Goal: Information Seeking & Learning: Learn about a topic

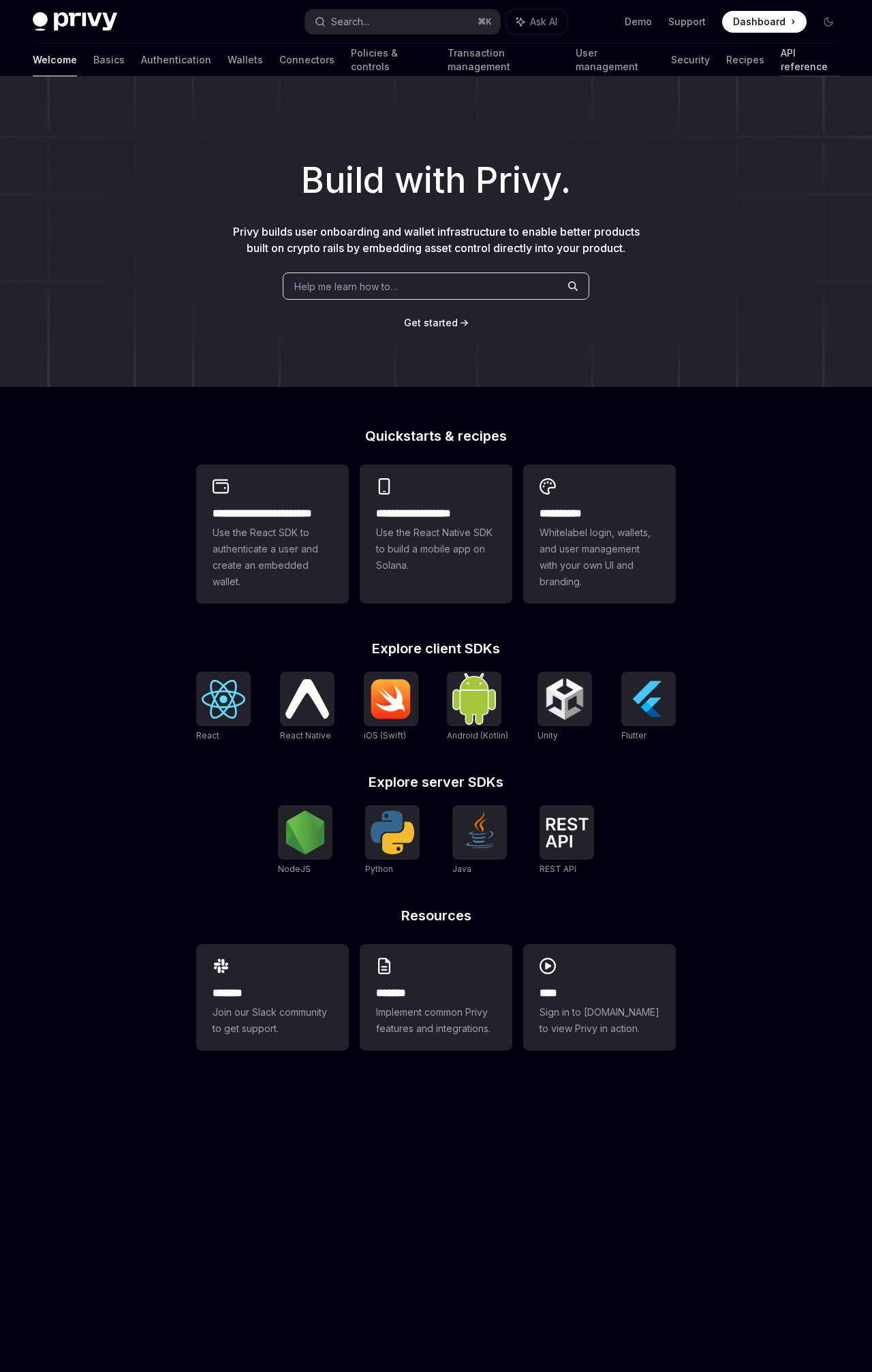
click at [781, 56] on link "API reference" at bounding box center [810, 60] width 59 height 32
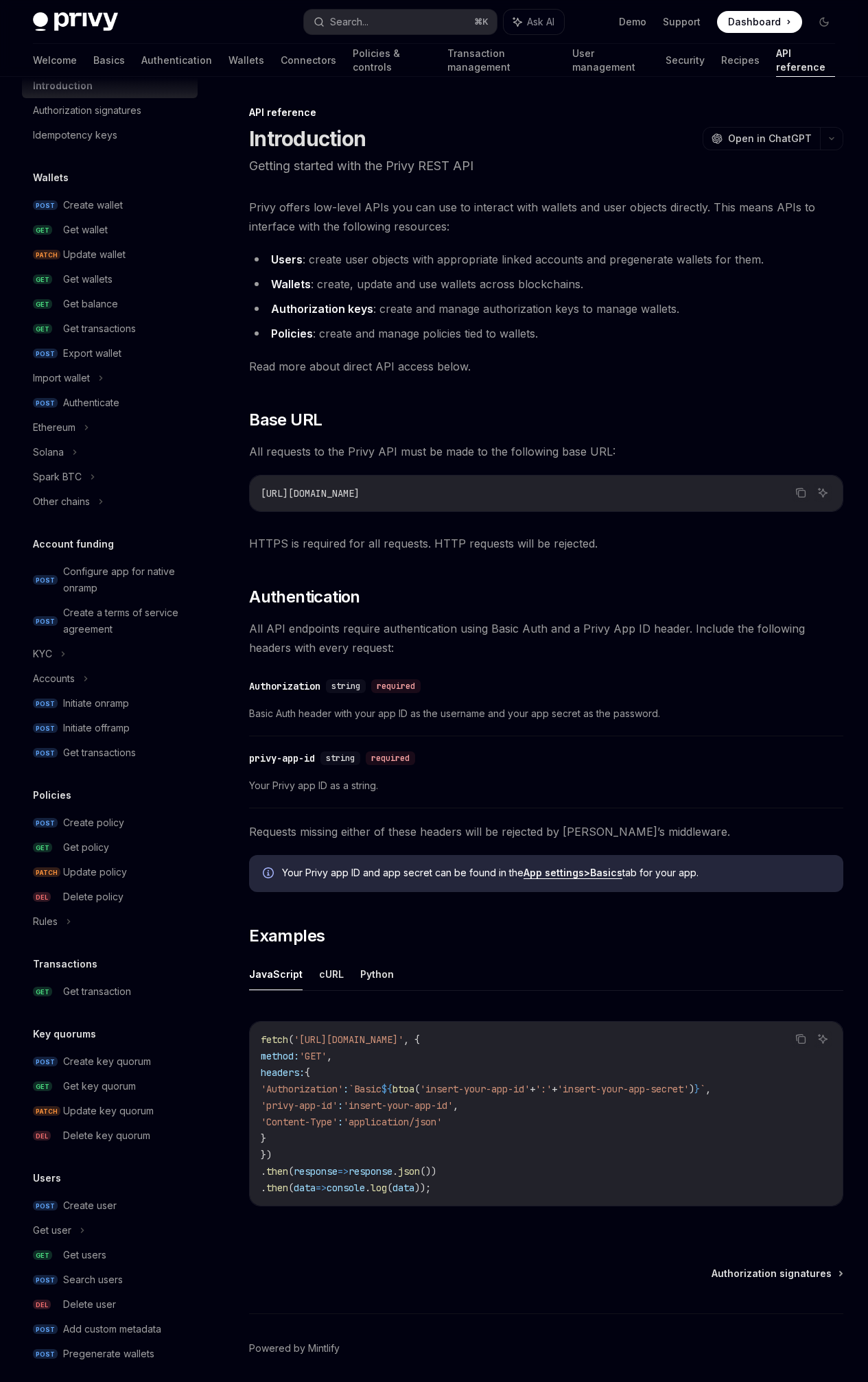
scroll to position [60, 0]
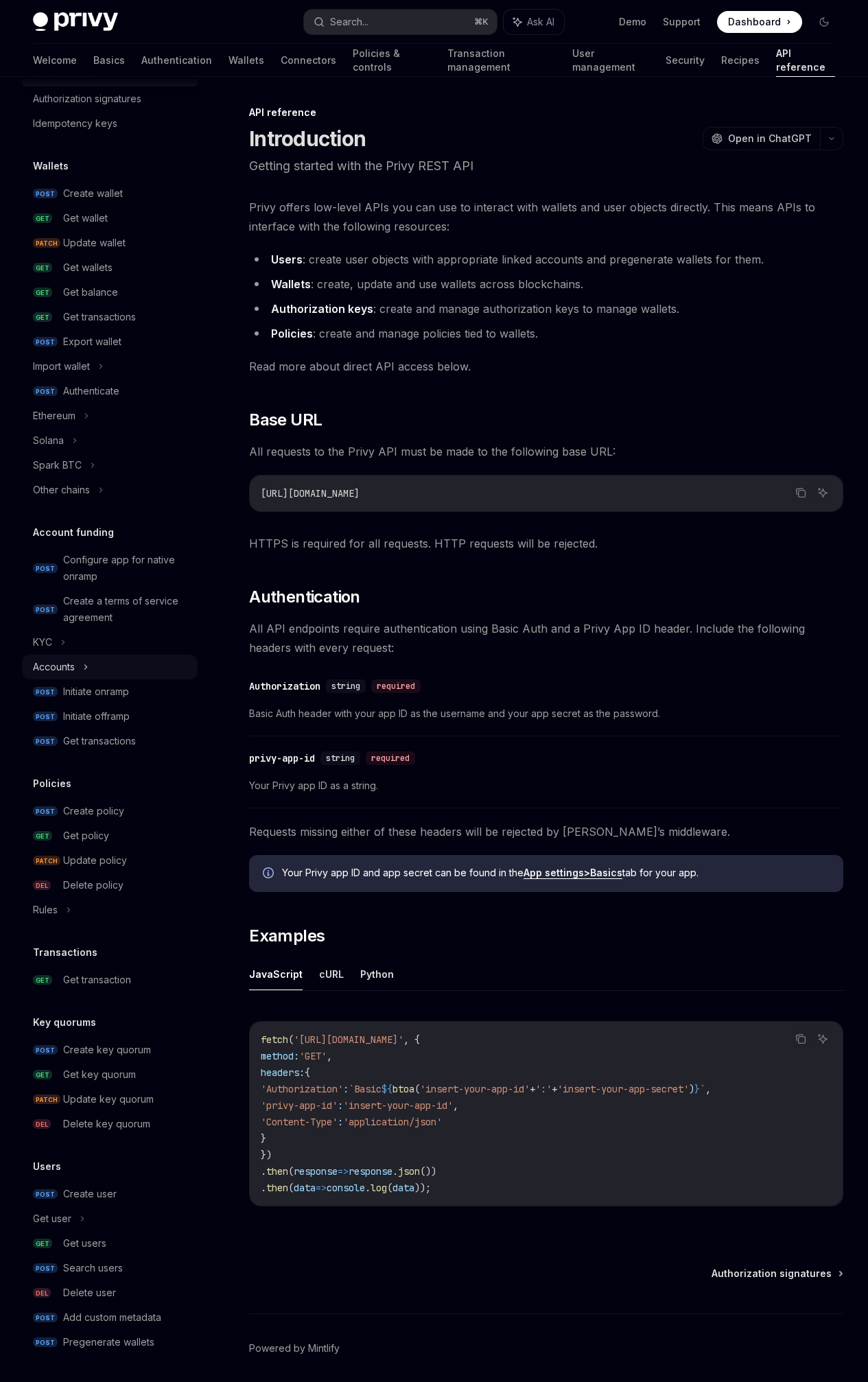
click at [93, 654] on div "Accounts" at bounding box center [109, 667] width 175 height 25
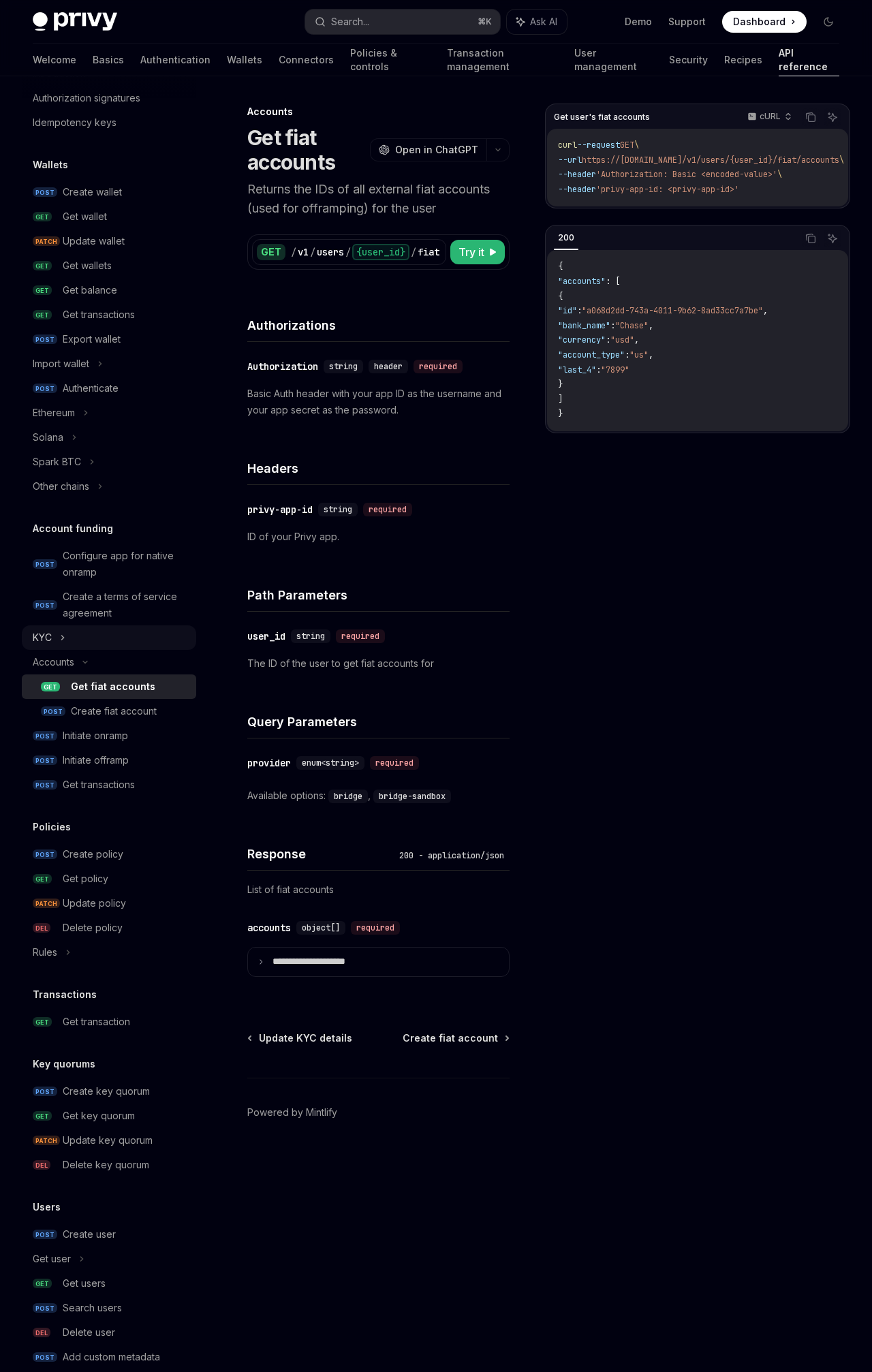
click at [90, 644] on div "KYC" at bounding box center [109, 637] width 174 height 25
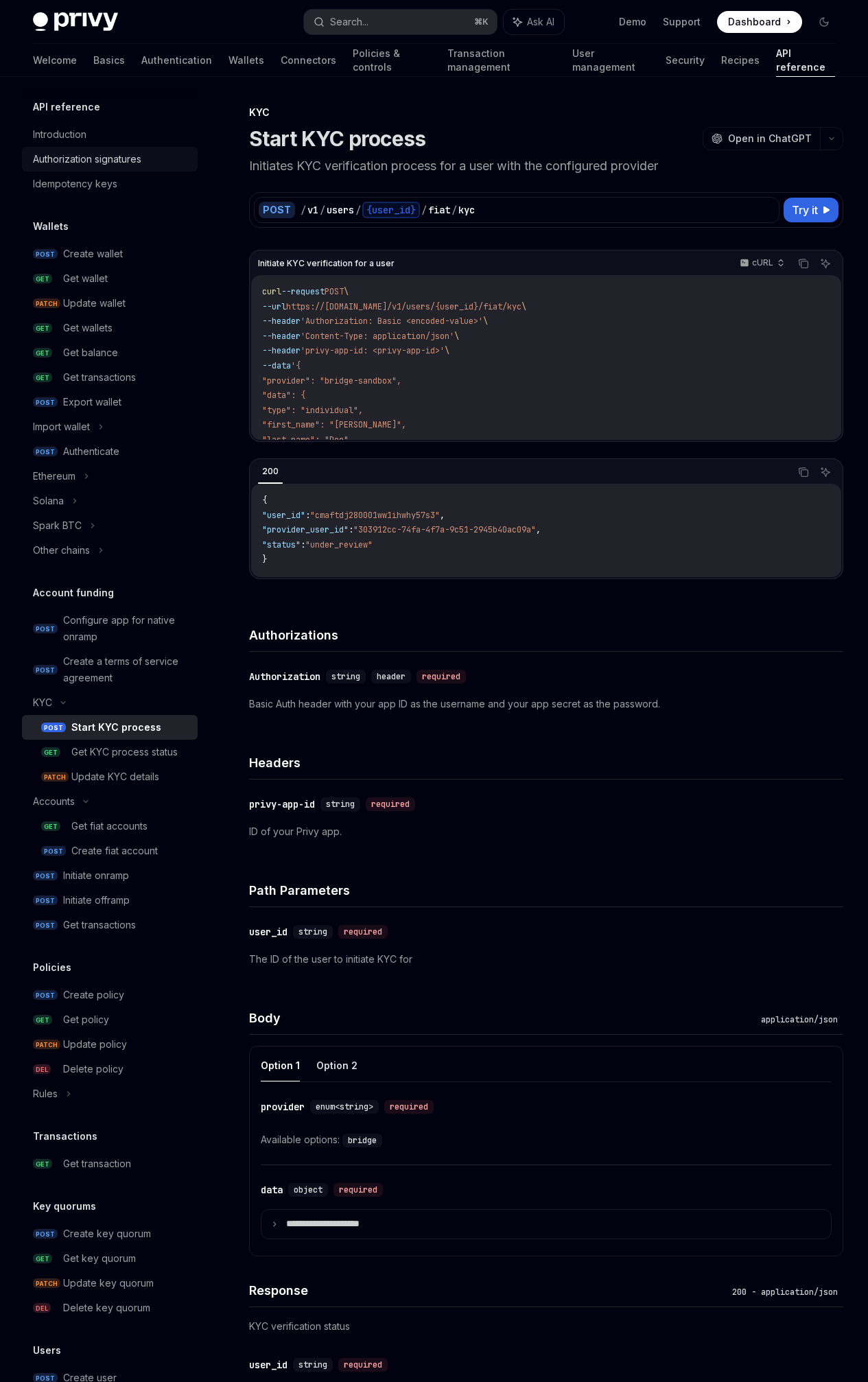
click at [104, 158] on div "Authorization signatures" at bounding box center [87, 159] width 109 height 16
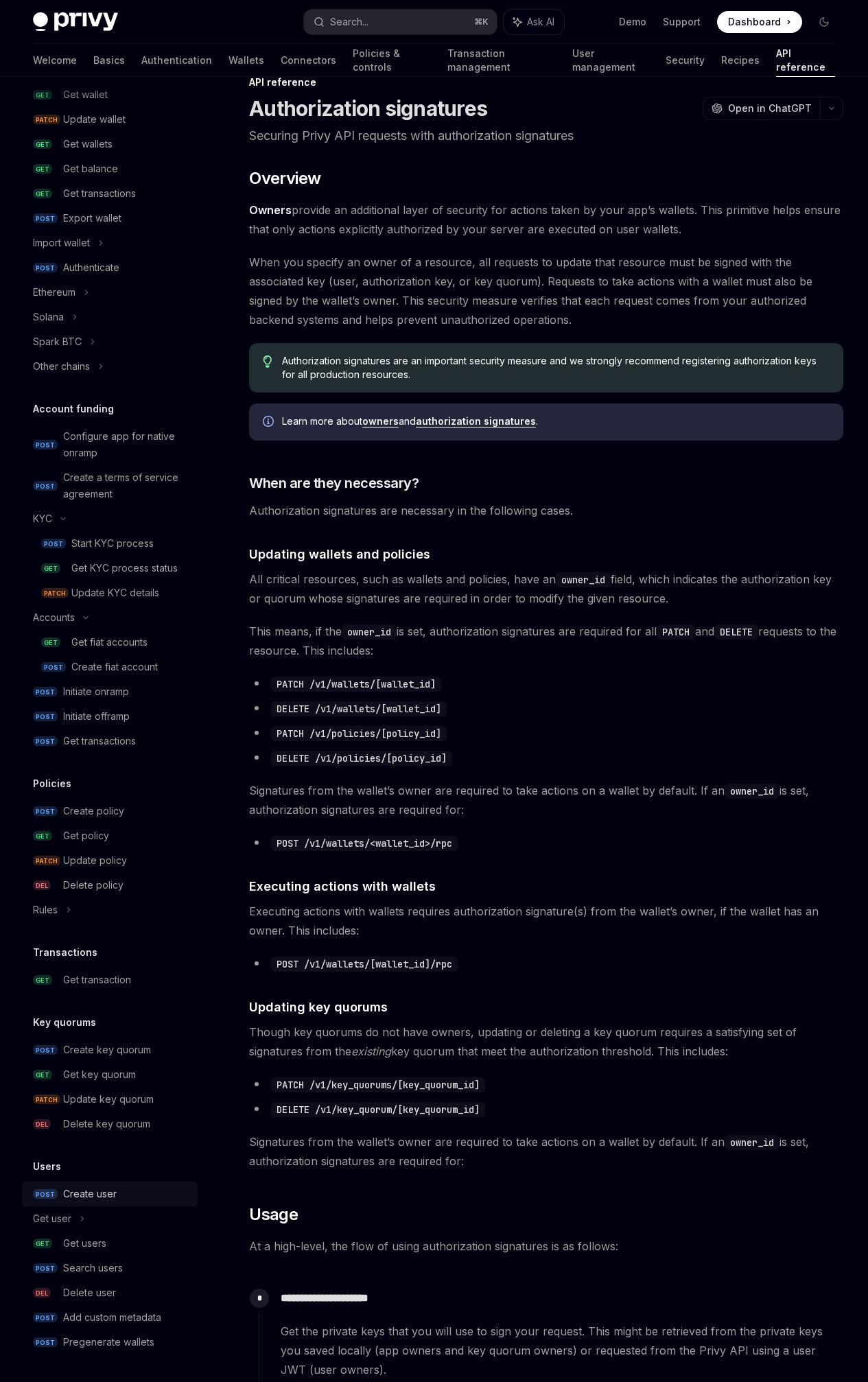
scroll to position [31, 0]
click at [151, 1223] on div "Get user" at bounding box center [109, 1218] width 175 height 25
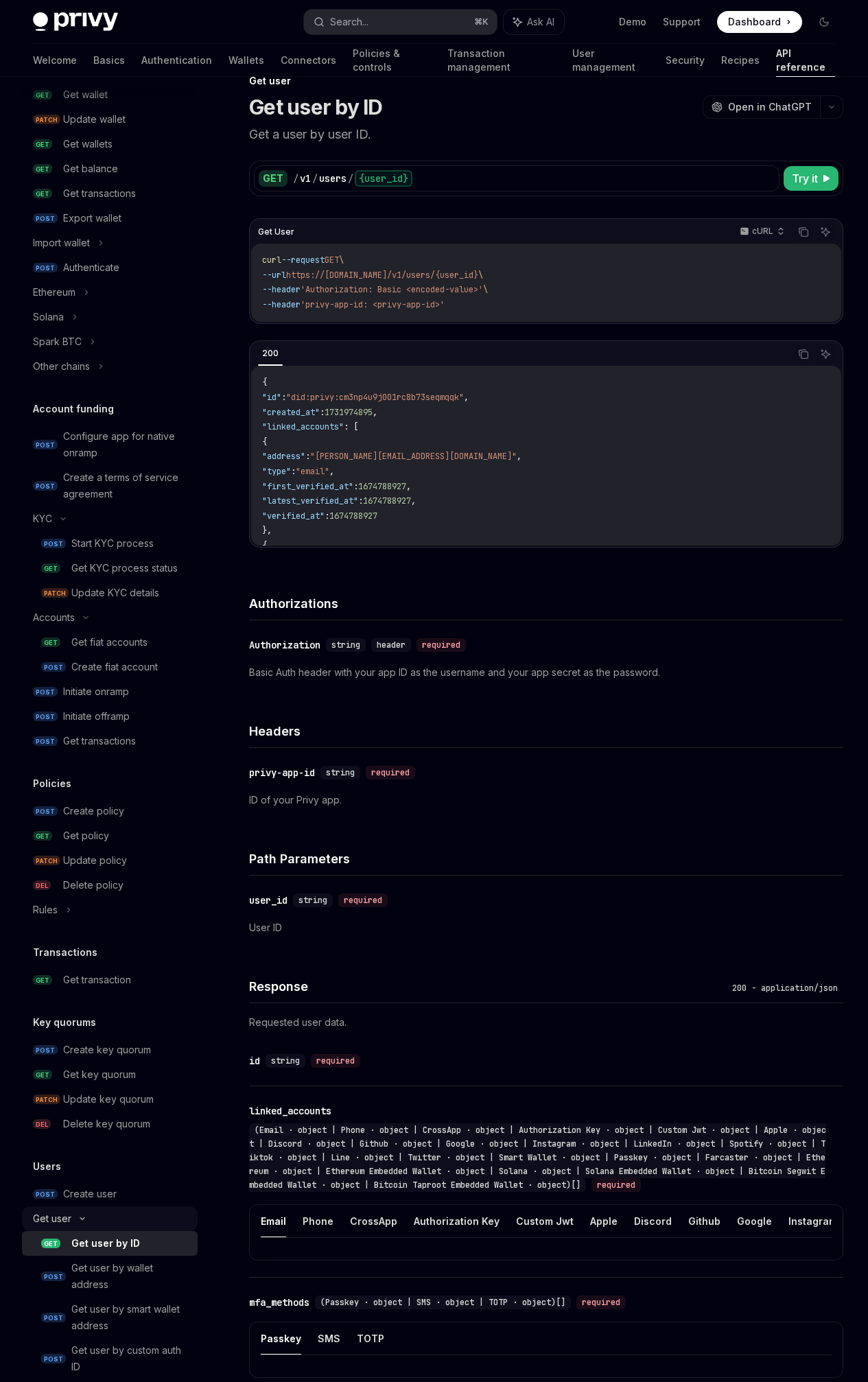
type textarea "*"
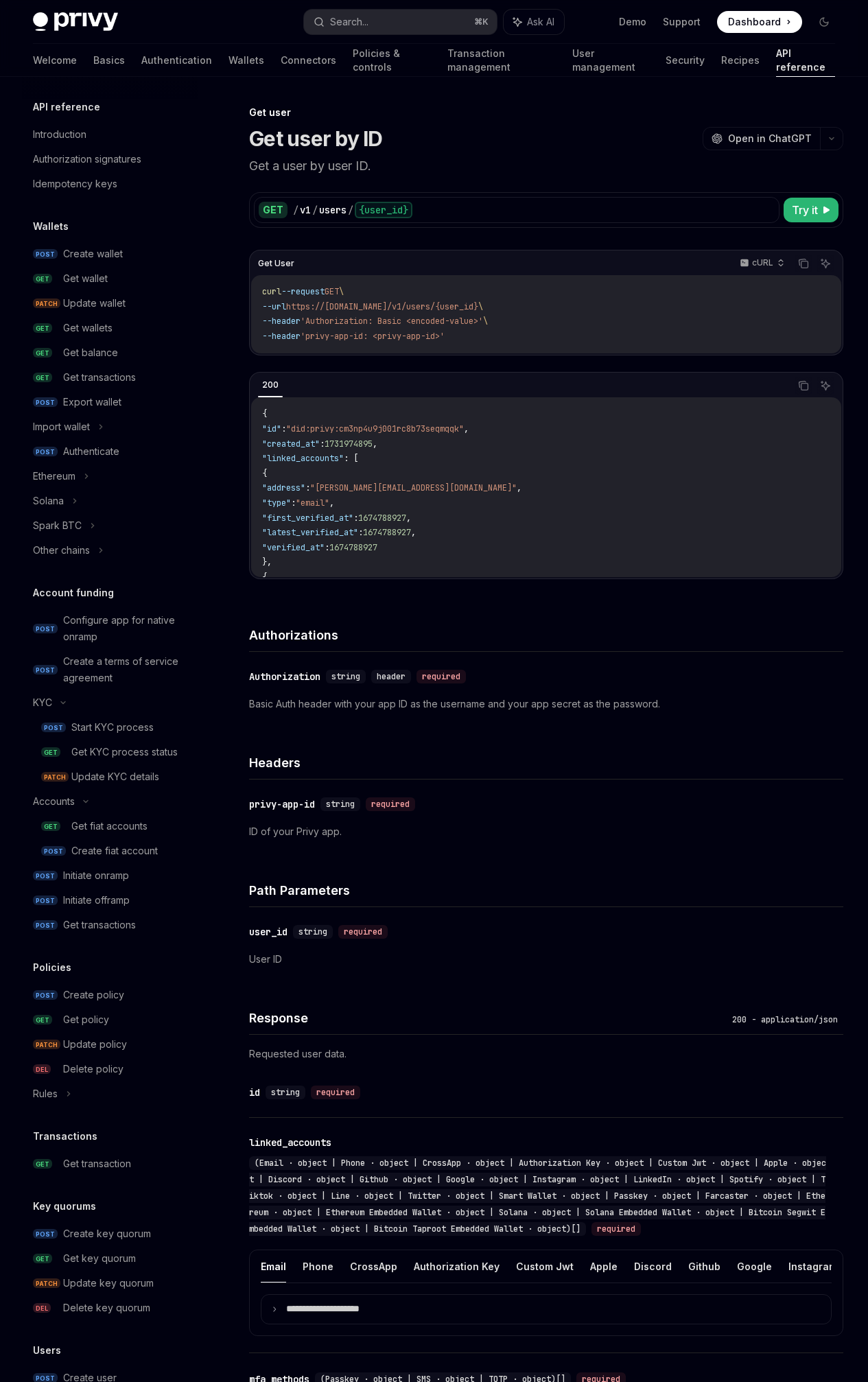
click at [529, 367] on div "Get User cURL Copy Ask AI curl --request GET \ --url https://api.privy.io/v1/us…" at bounding box center [434, 1067] width 824 height 1980
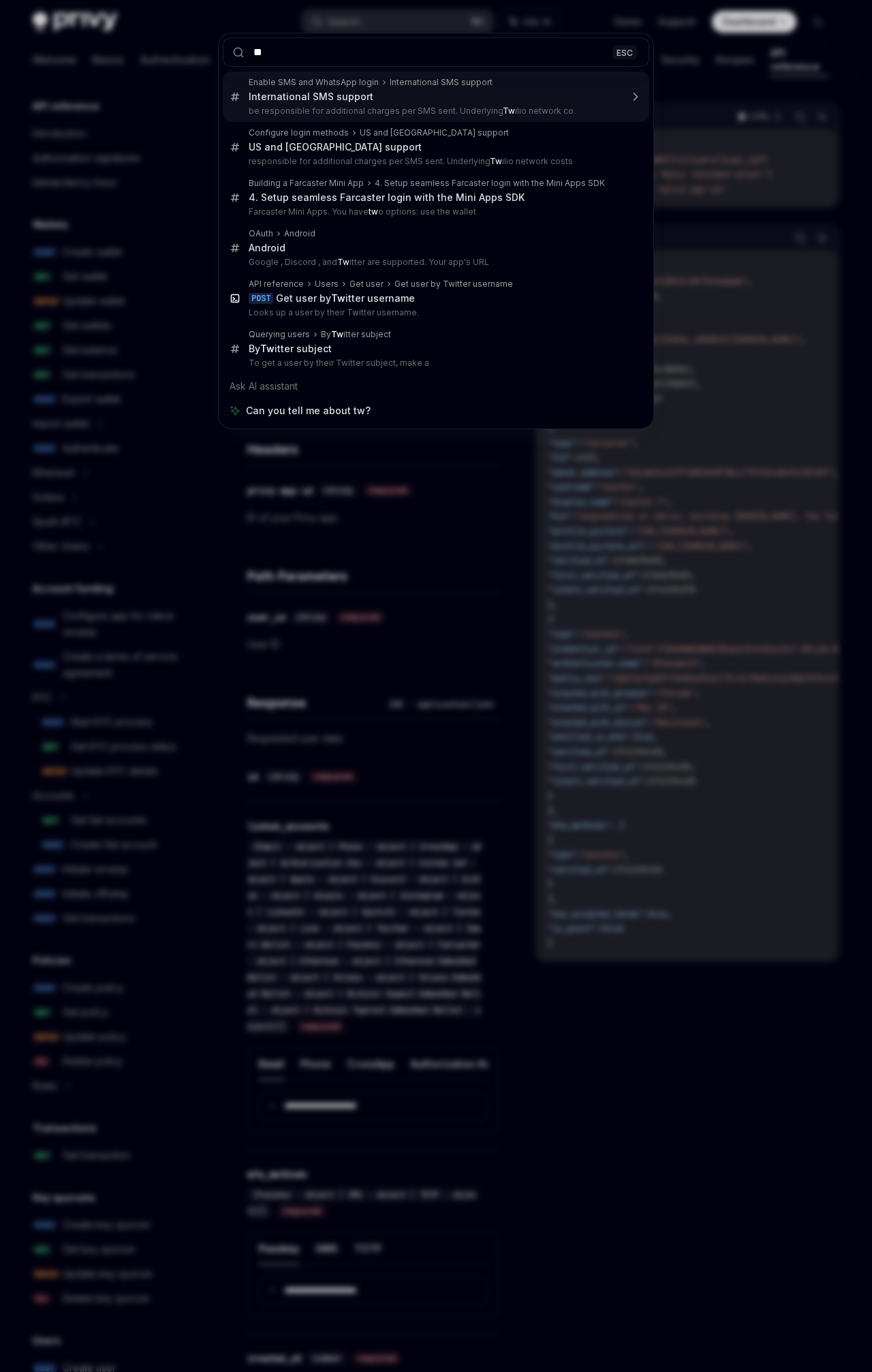
type input "*"
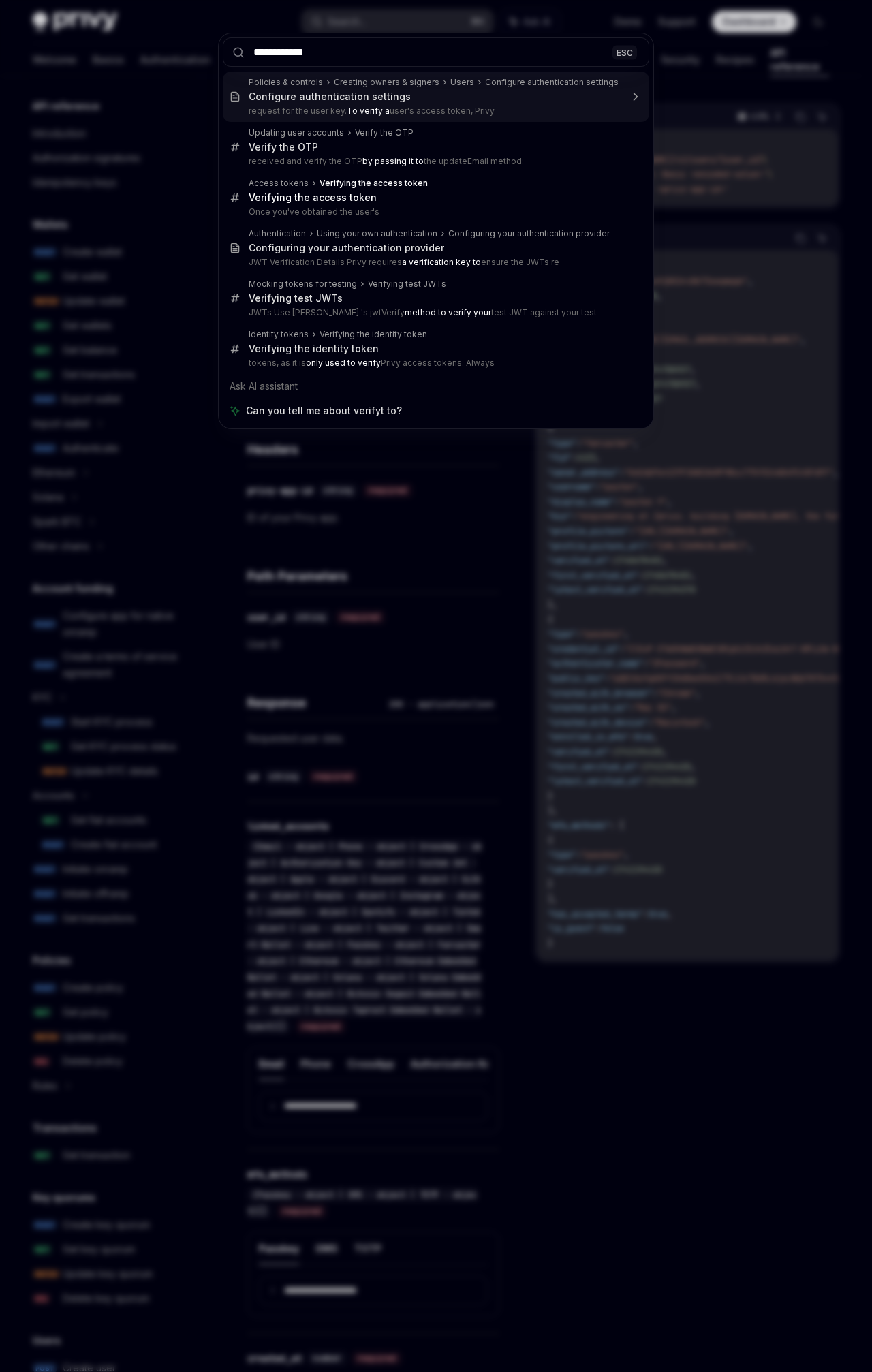
type input "**********"
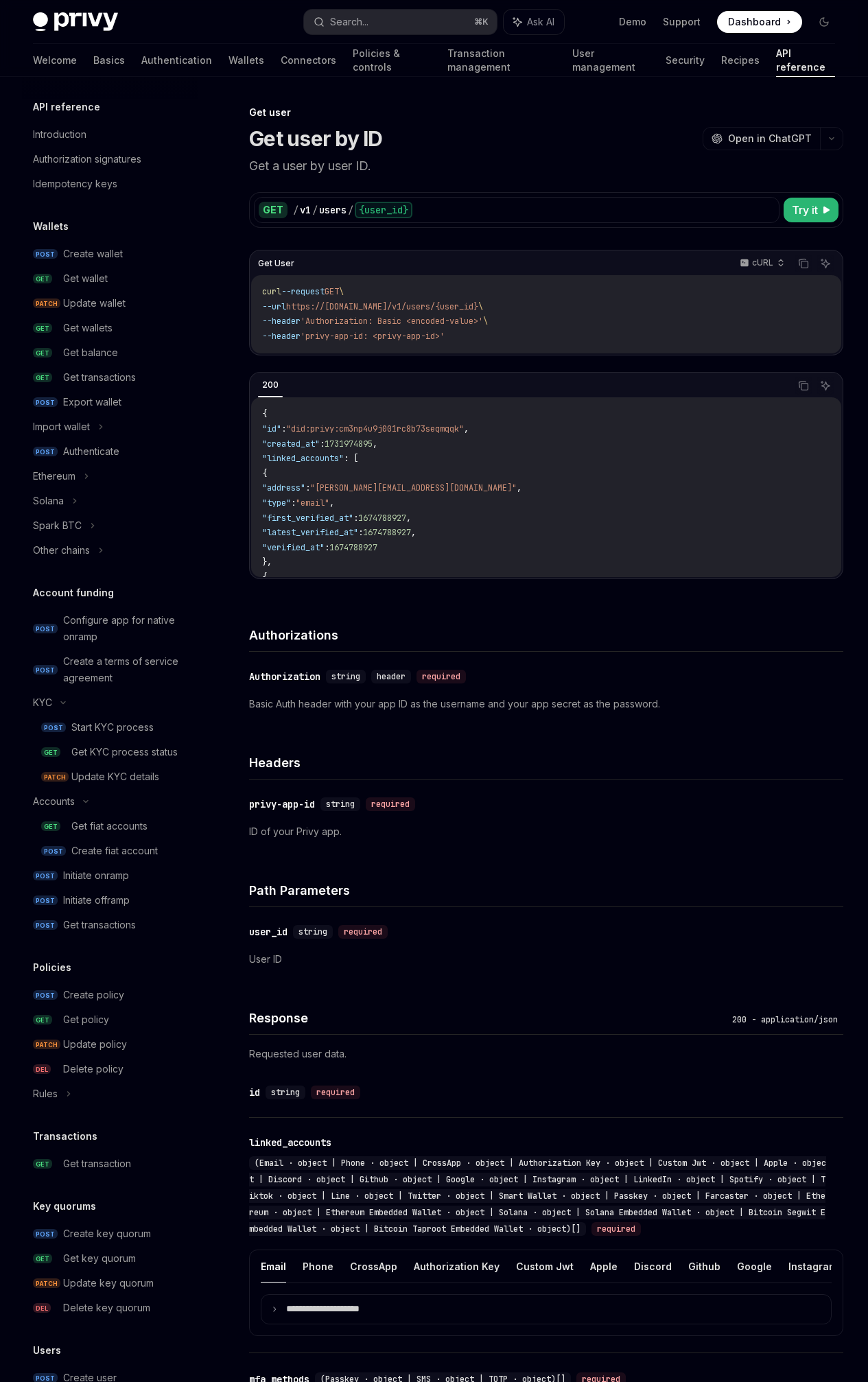
type textarea "*"
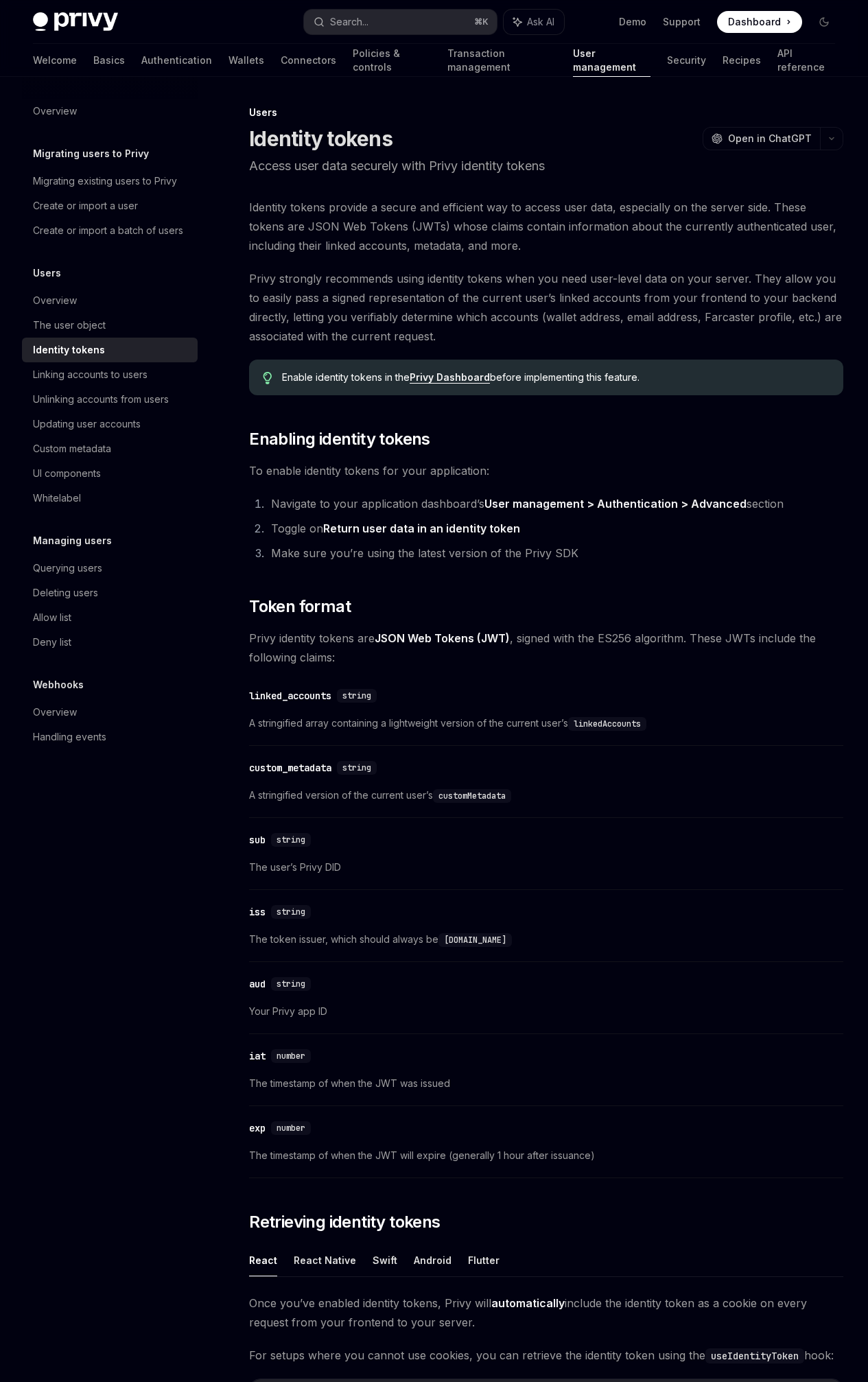
scroll to position [3791, 0]
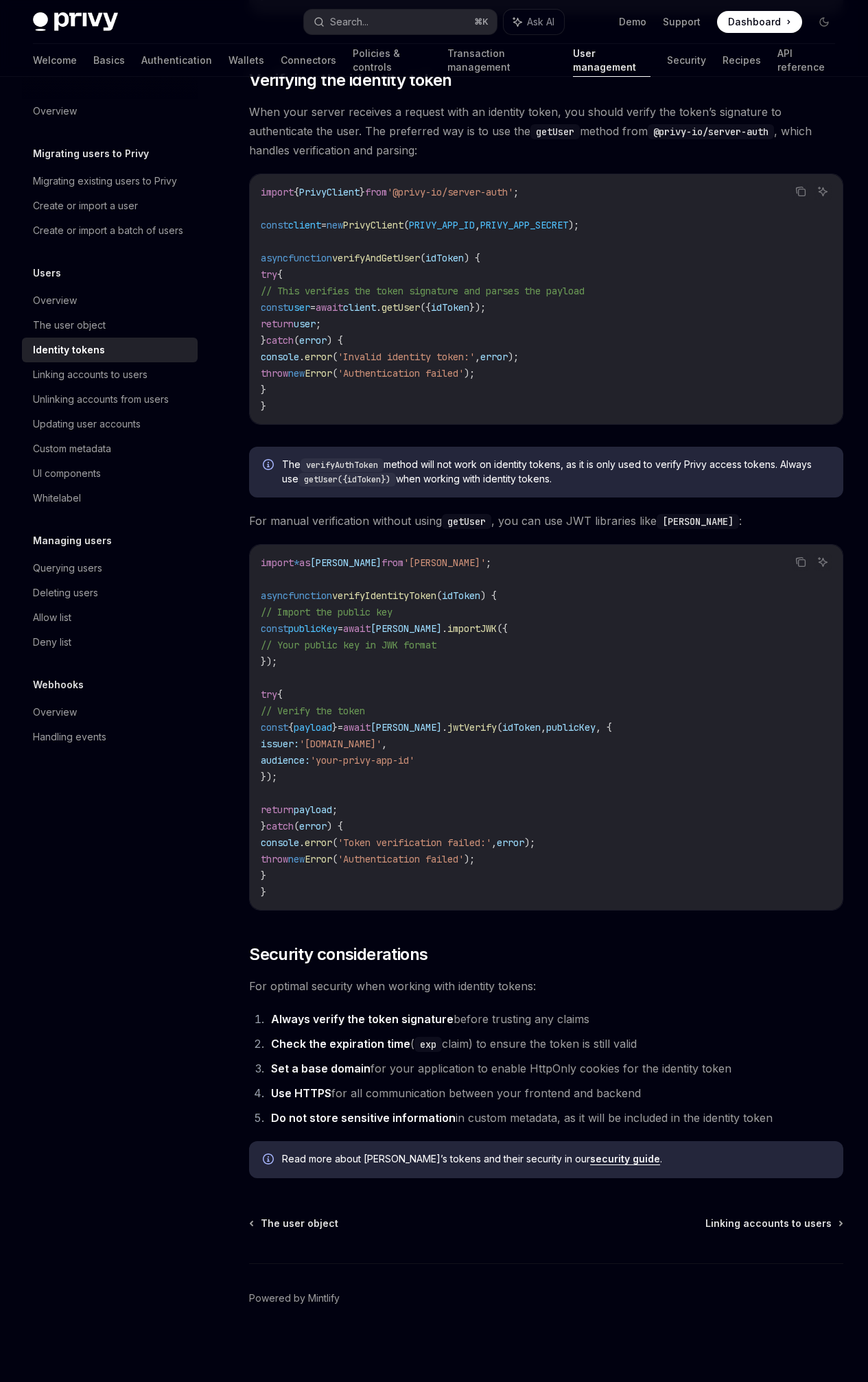
click at [0, 0] on div "On this page Enabling identity tokens Token format Retrieving identity tokens R…" at bounding box center [0, 0] width 0 height 0
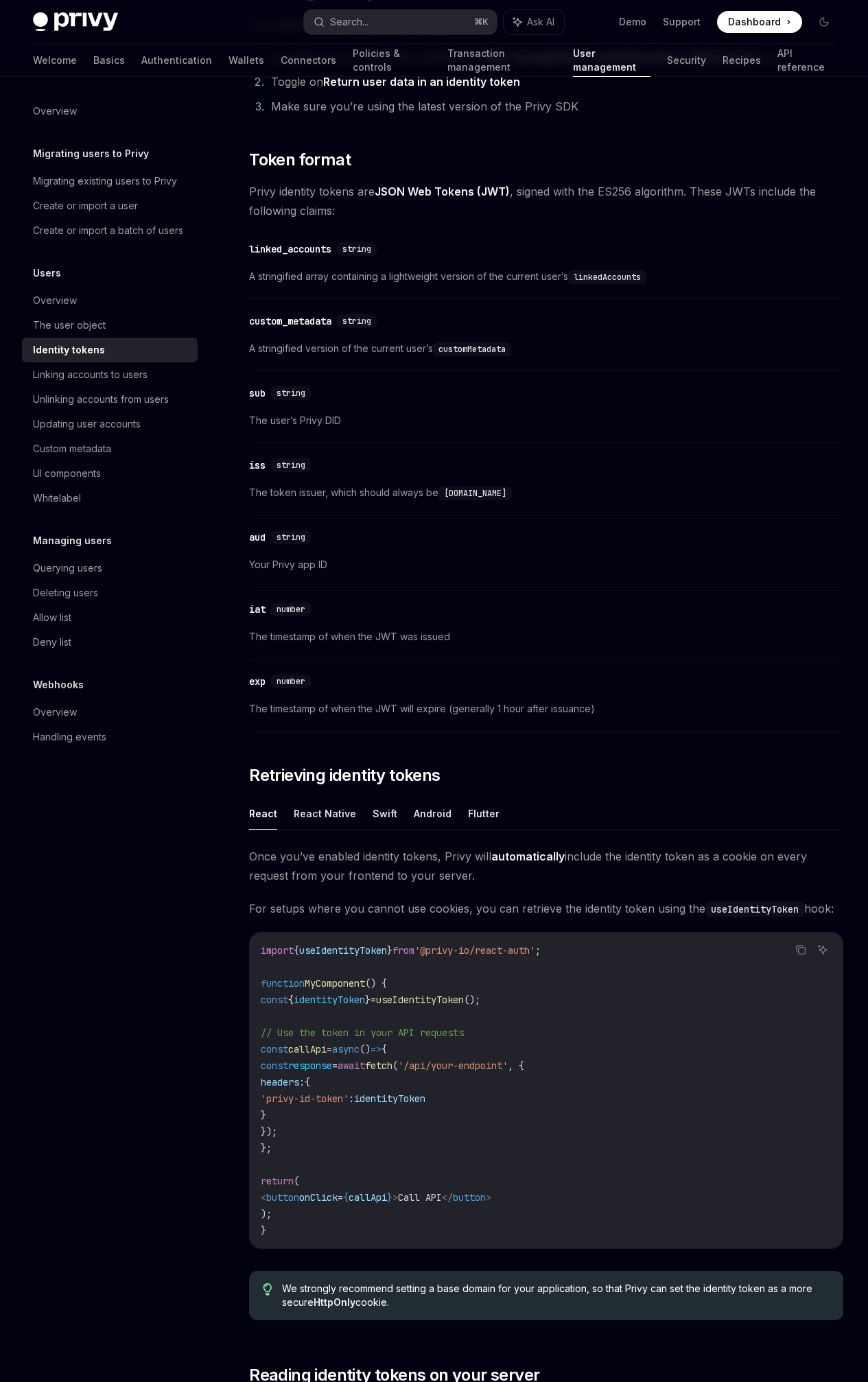
scroll to position [0, 0]
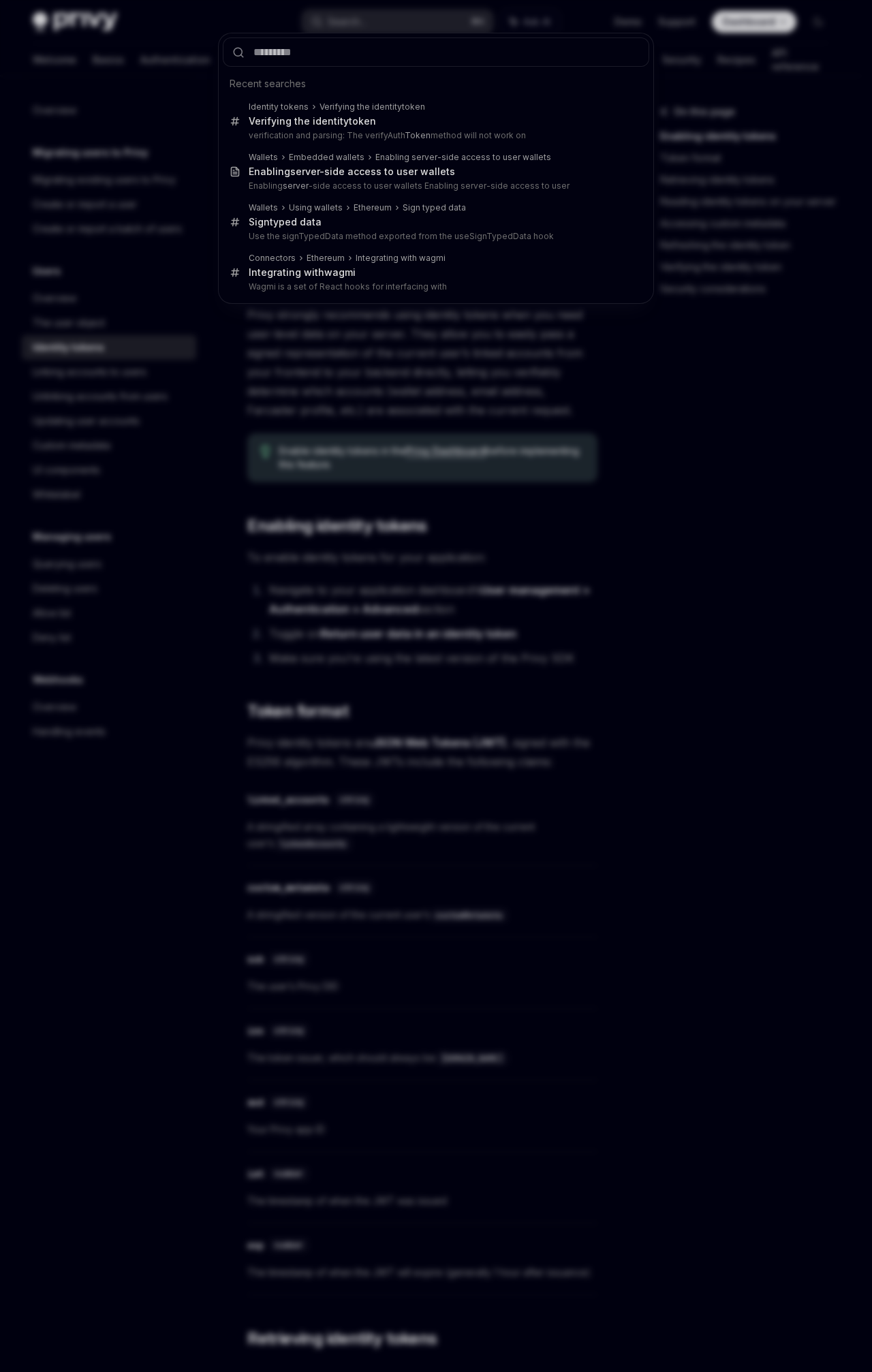
type input "*"
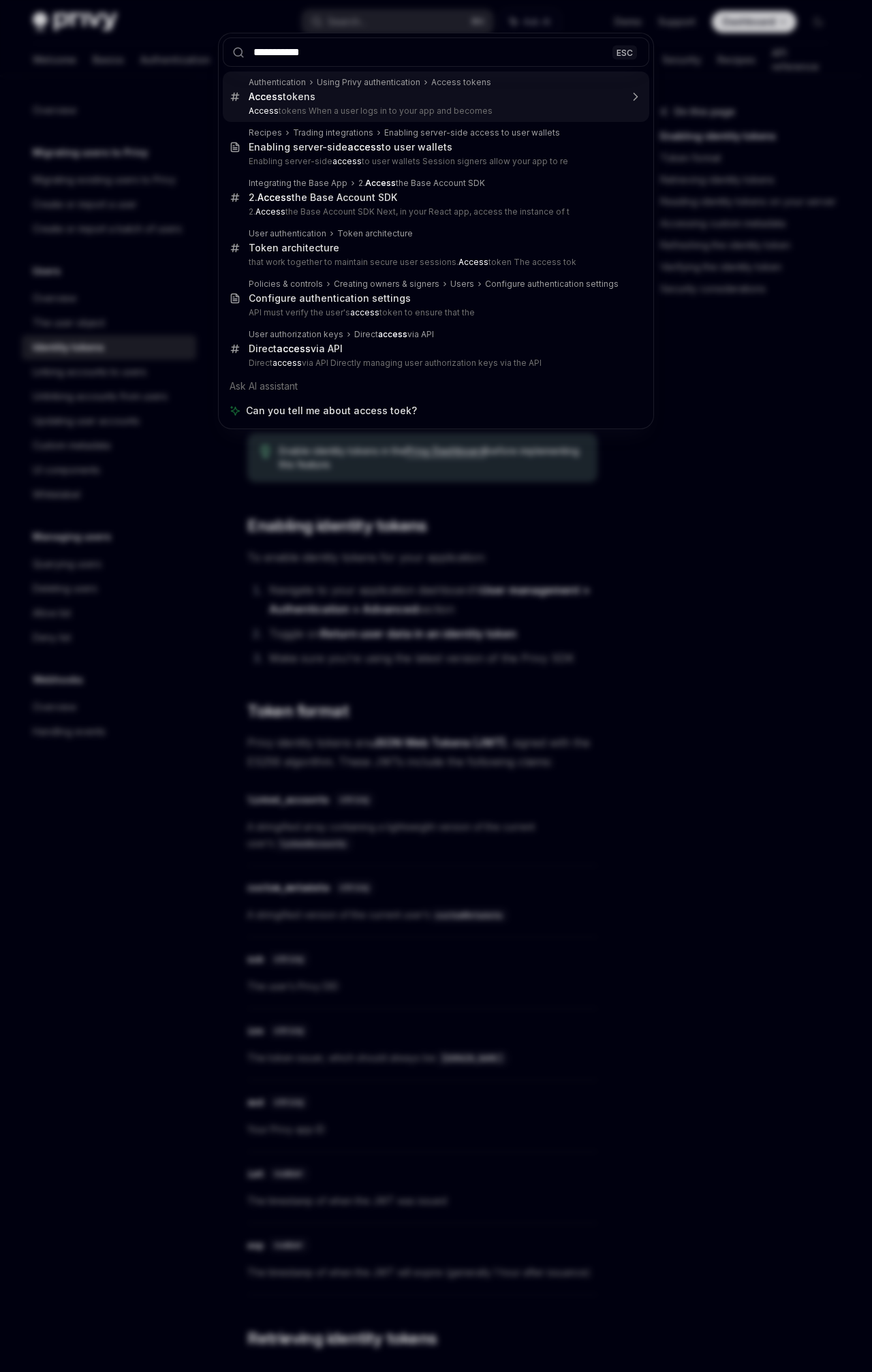
type input "**********"
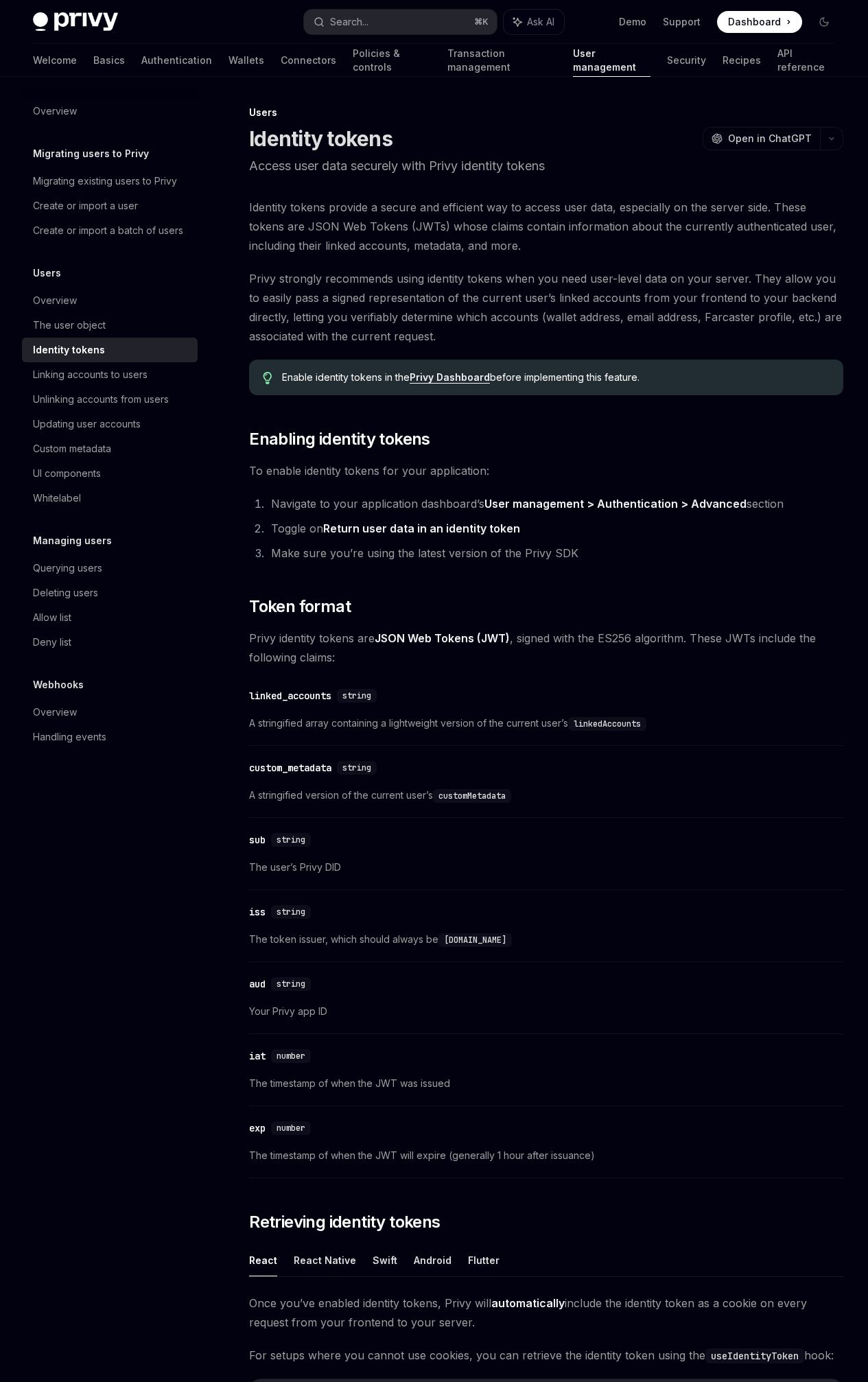
type textarea "*"
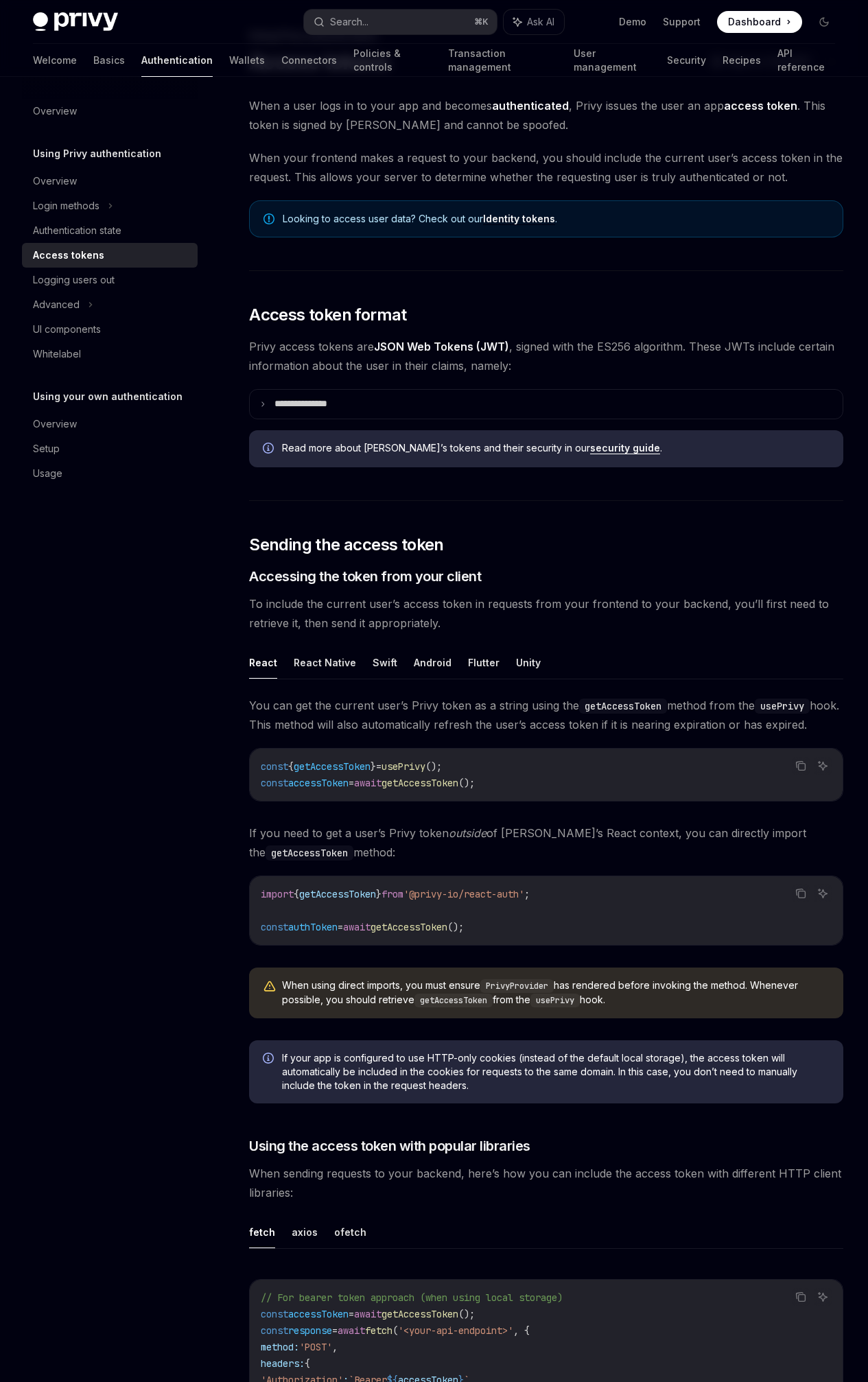
click at [0, 0] on link "Verifying the access token" at bounding box center [0, 0] width 0 height 0
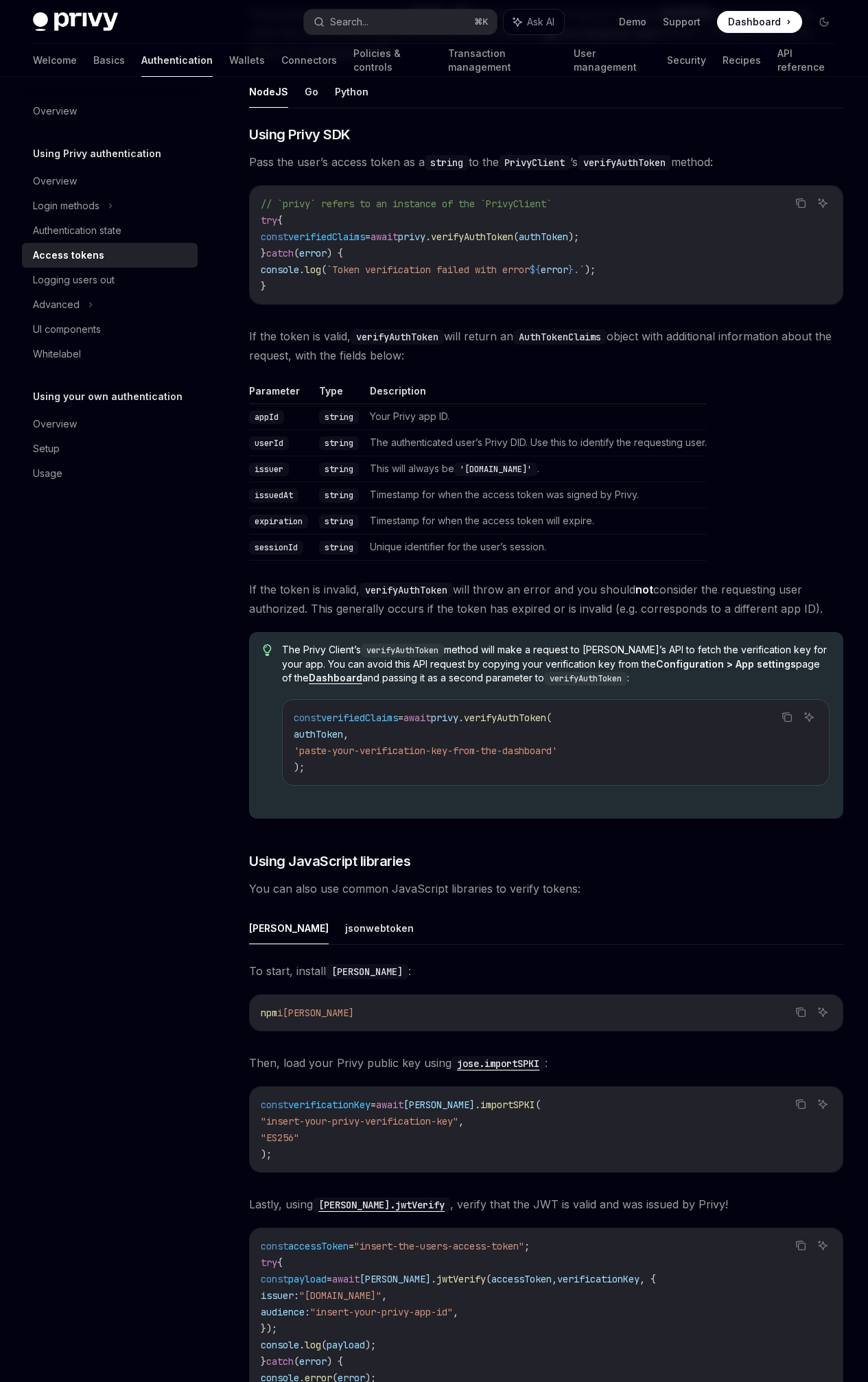
scroll to position [2124, 0]
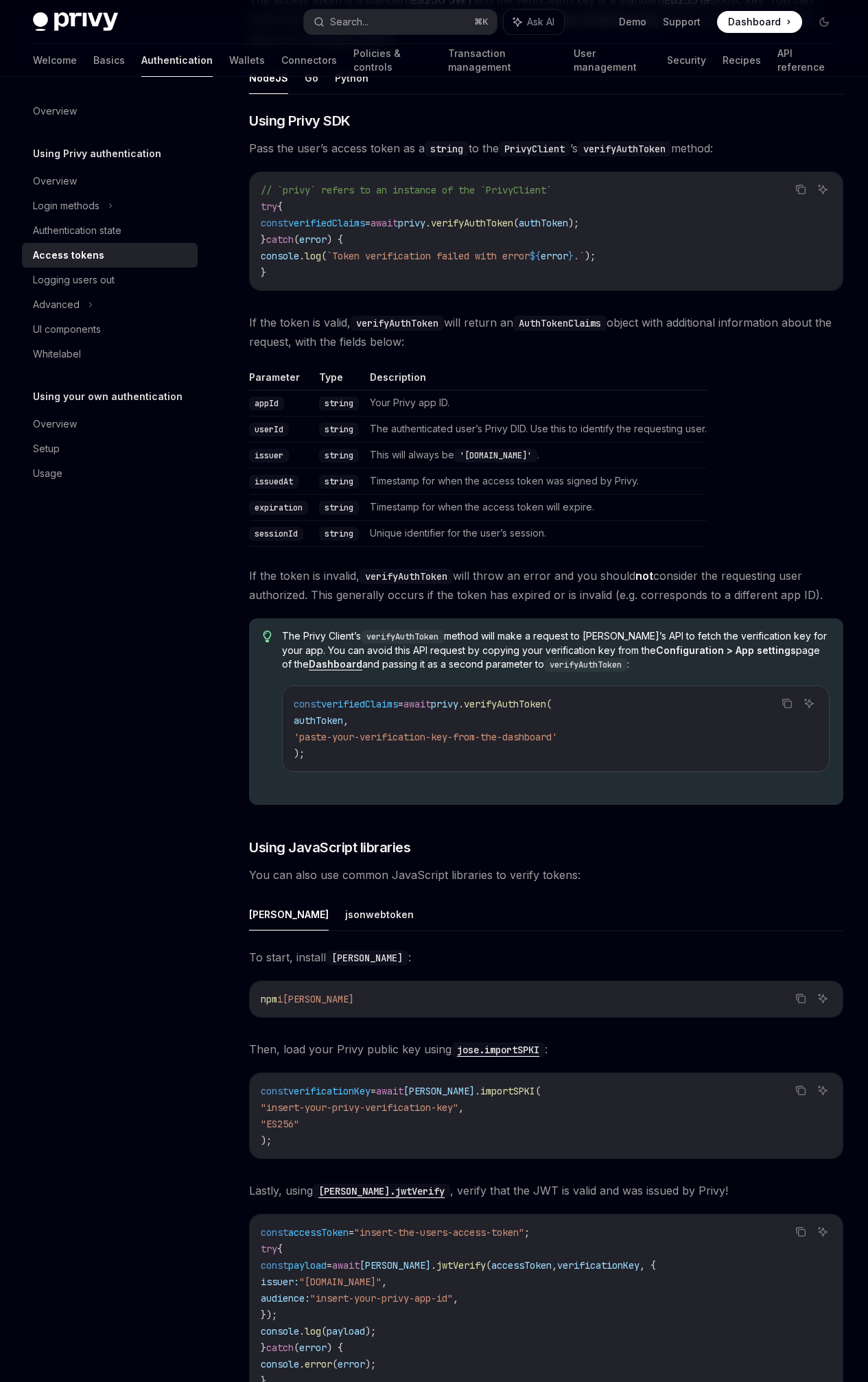
click at [0, 0] on link "Using Privy SDK" at bounding box center [0, 0] width 0 height 0
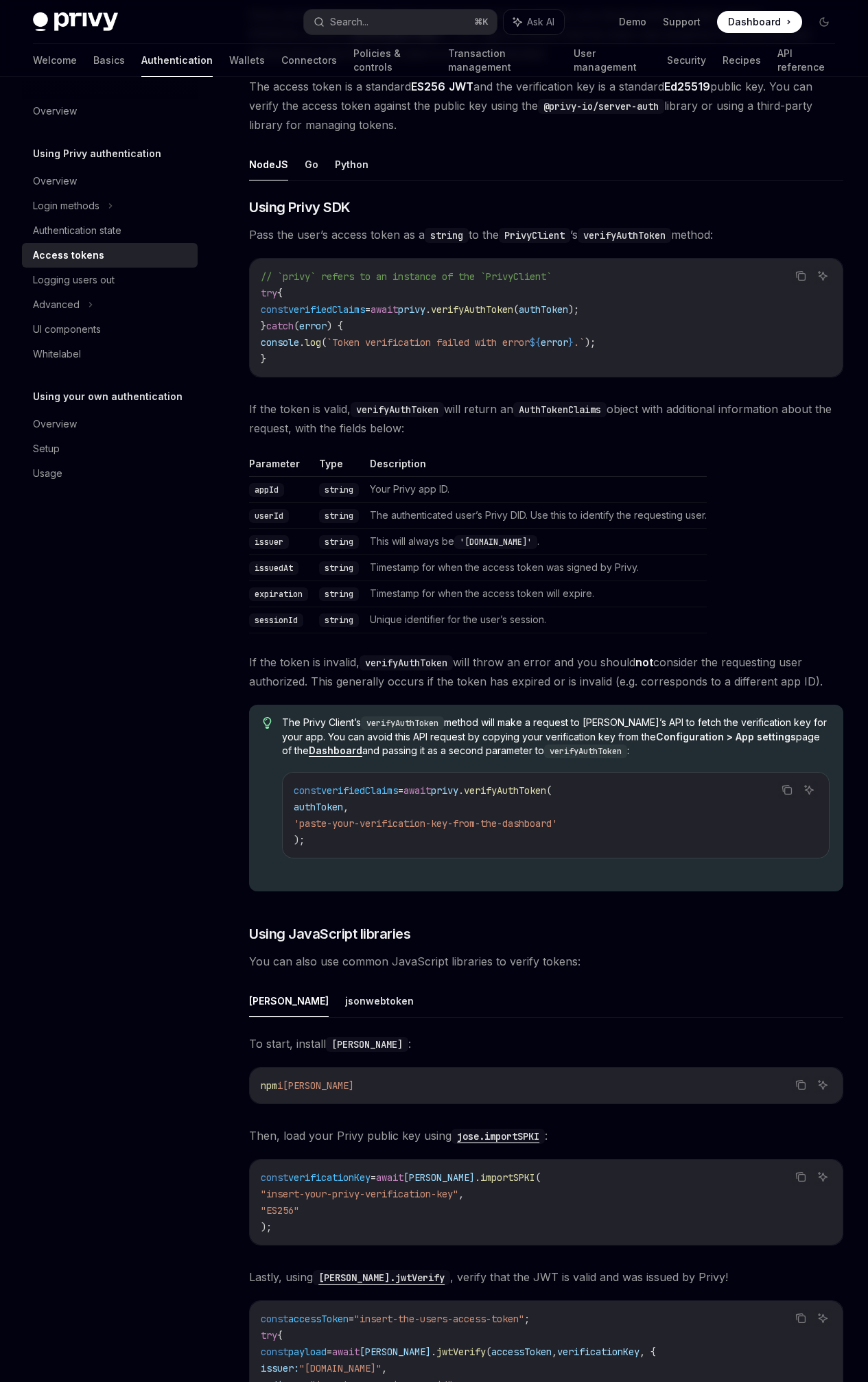
scroll to position [2034, 0]
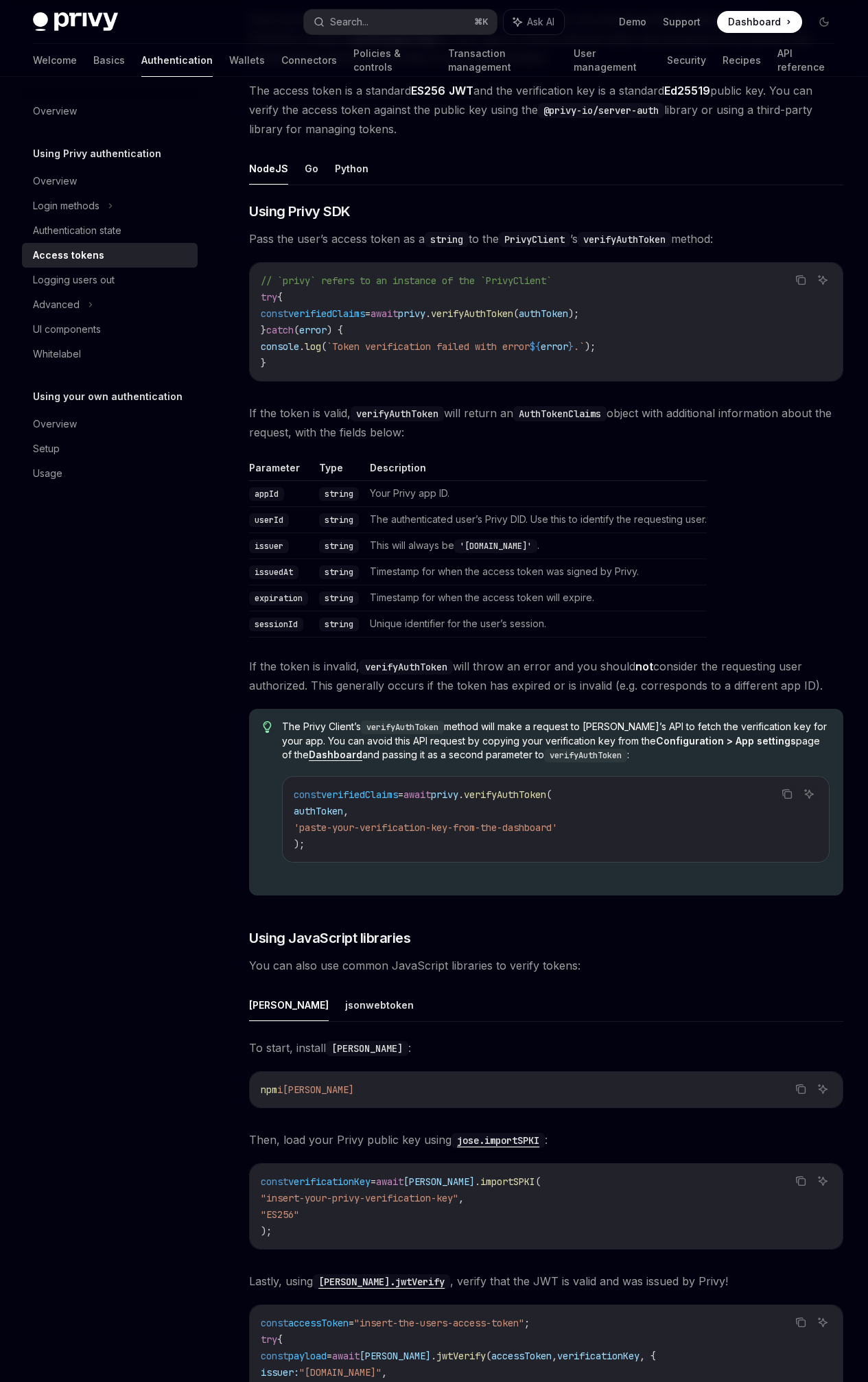
drag, startPoint x: 409, startPoint y: 653, endPoint x: 477, endPoint y: 650, distance: 68.1
click at [477, 381] on div "// `privy` refers to an instance of the `PrivyClient` try { const verifiedClaim…" at bounding box center [546, 322] width 593 height 118
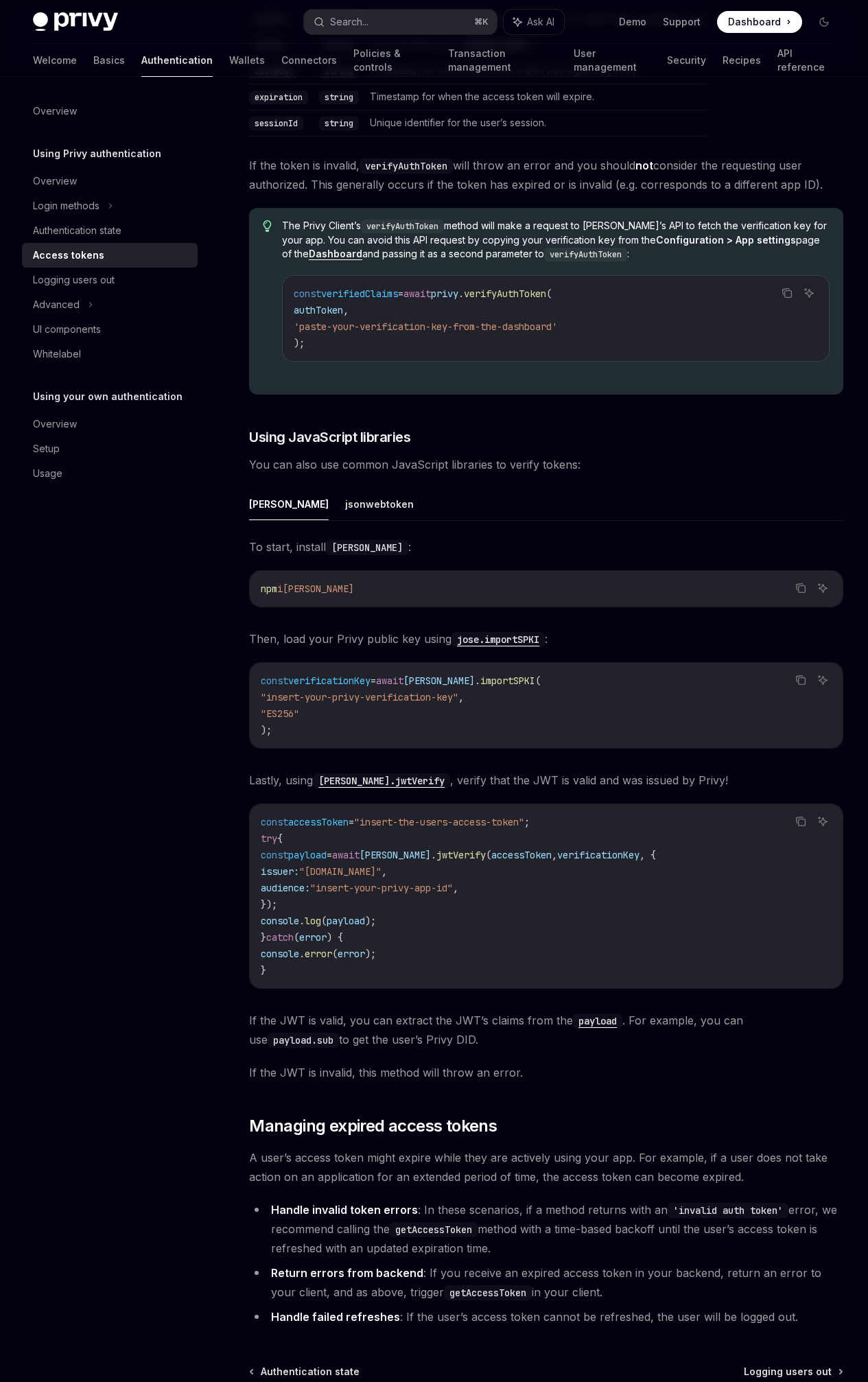
scroll to position [2543, 0]
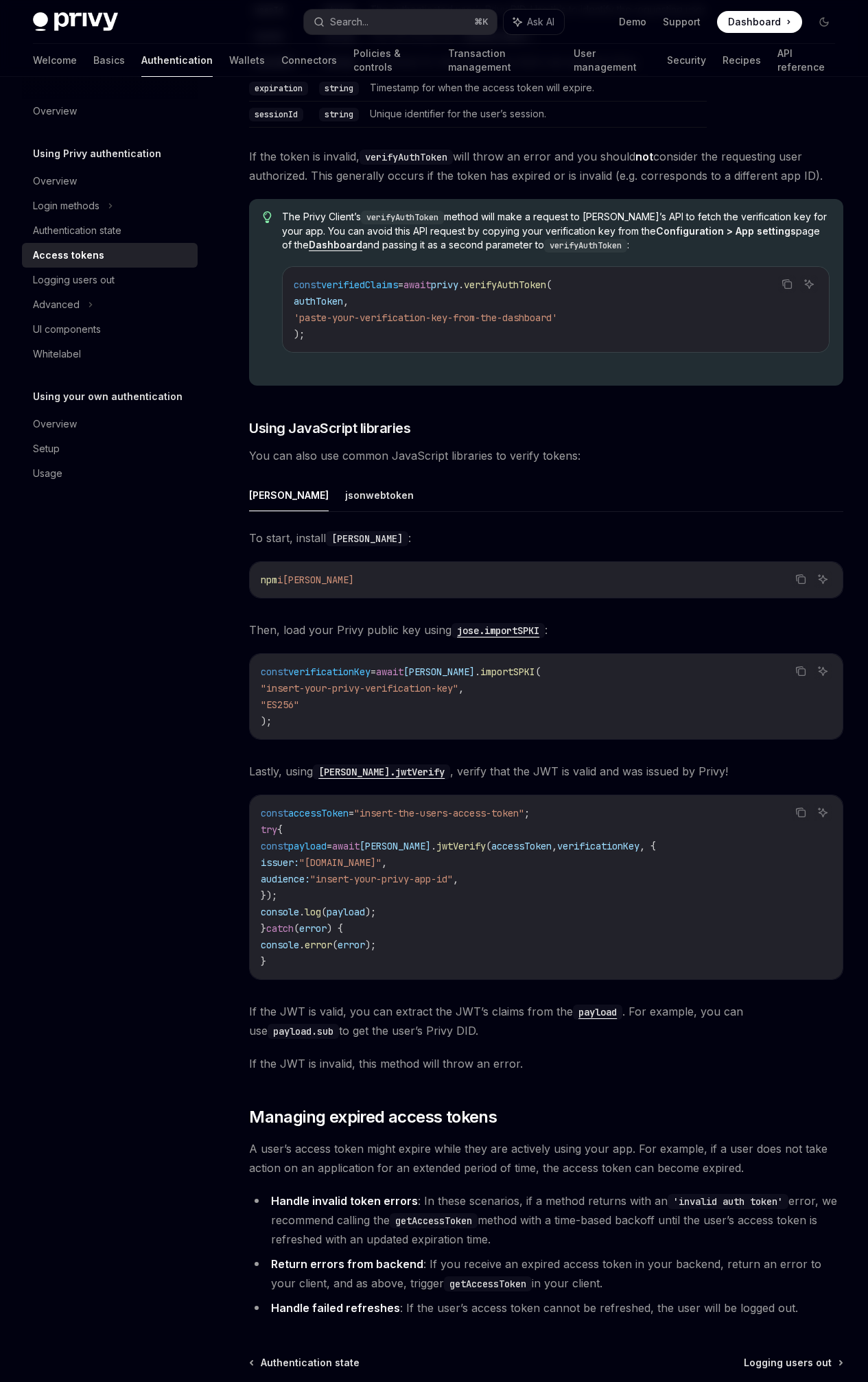
click at [463, 588] on code "npm i jose" at bounding box center [546, 579] width 571 height 16
click at [420, 598] on div "npm i jose" at bounding box center [546, 580] width 593 height 35
click at [0, 0] on div "On this page Access token format Sending the access token Accessing the token f…" at bounding box center [0, 0] width 0 height 0
click at [792, 588] on button "Copy the contents from the code block" at bounding box center [801, 578] width 18 height 18
click at [798, 675] on icon "Copy the contents from the code block" at bounding box center [802, 672] width 7 height 7
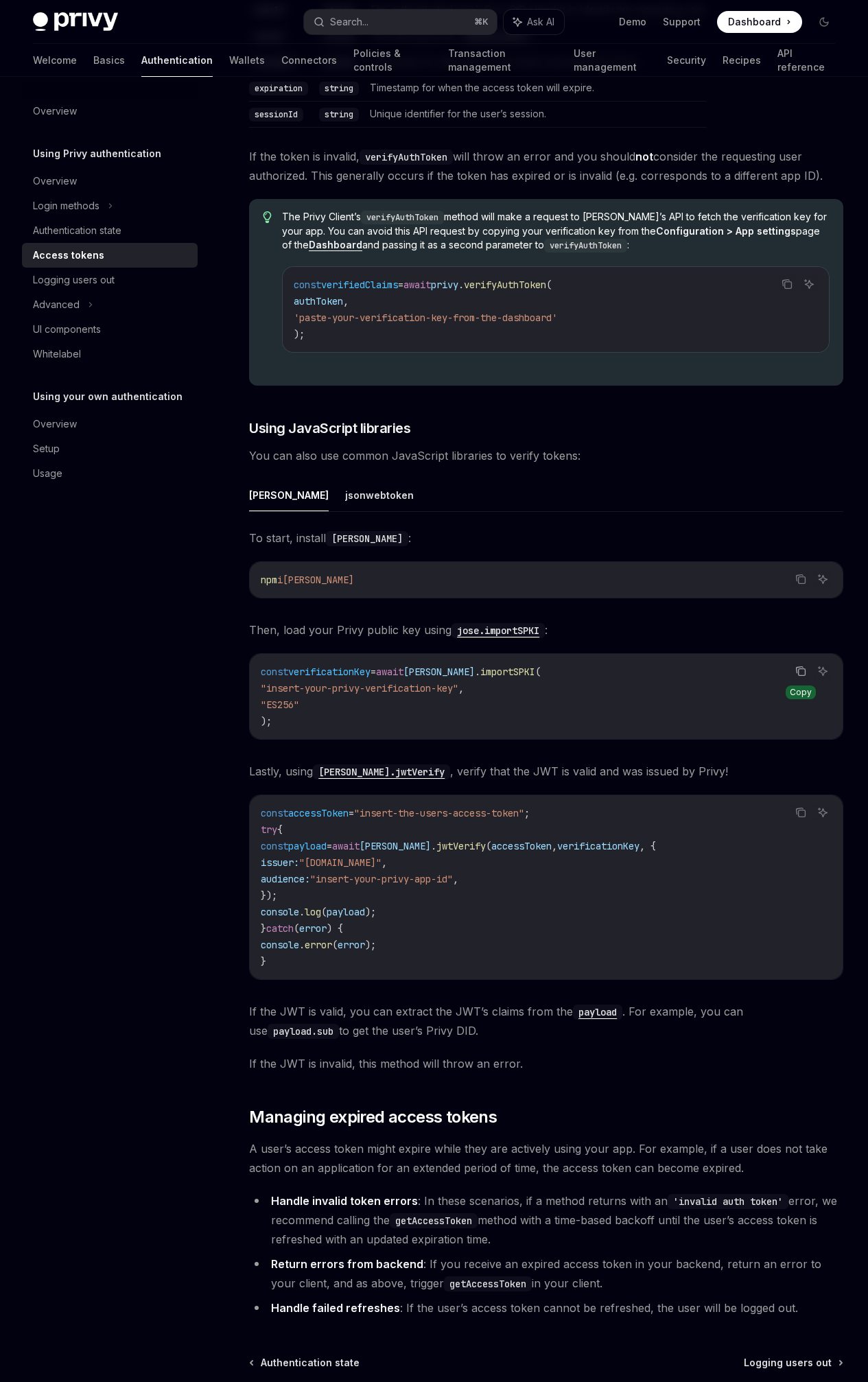
click at [796, 672] on icon "Copy the contents from the code block" at bounding box center [800, 669] width 7 height 6
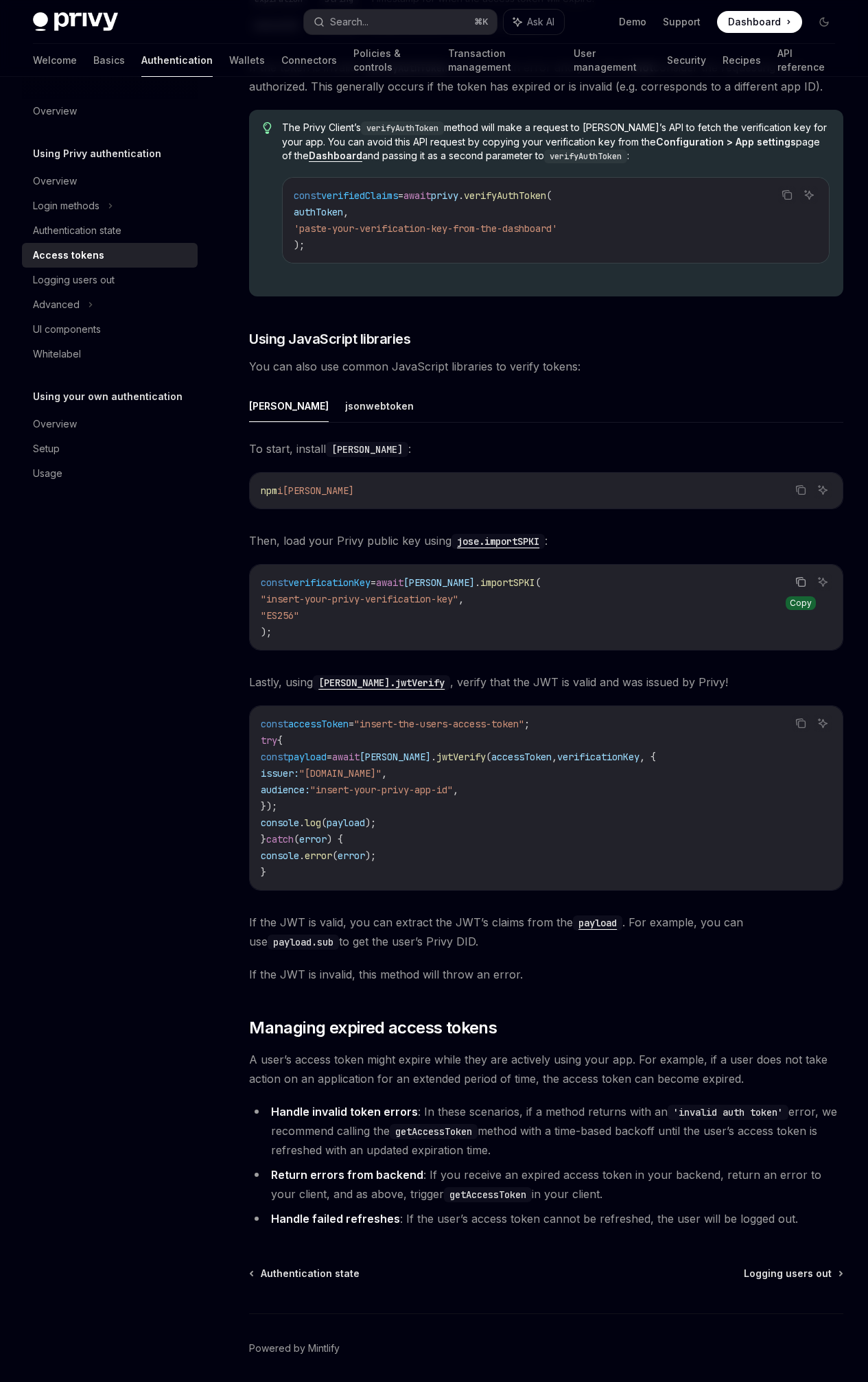
scroll to position [2639, 0]
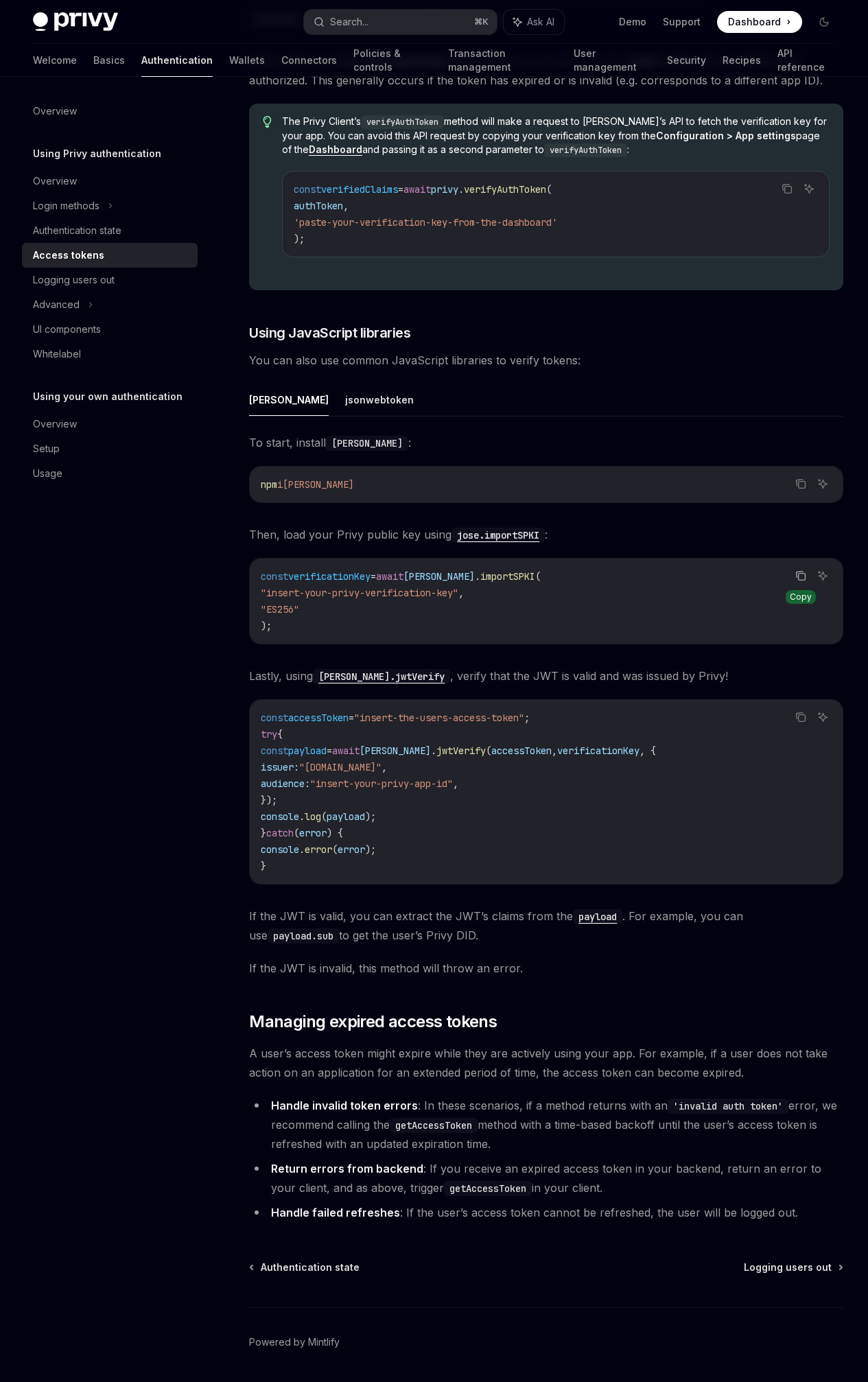
click at [0, 0] on div "On this page Access token format Sending the access token Accessing the token f…" at bounding box center [0, 0] width 0 height 0
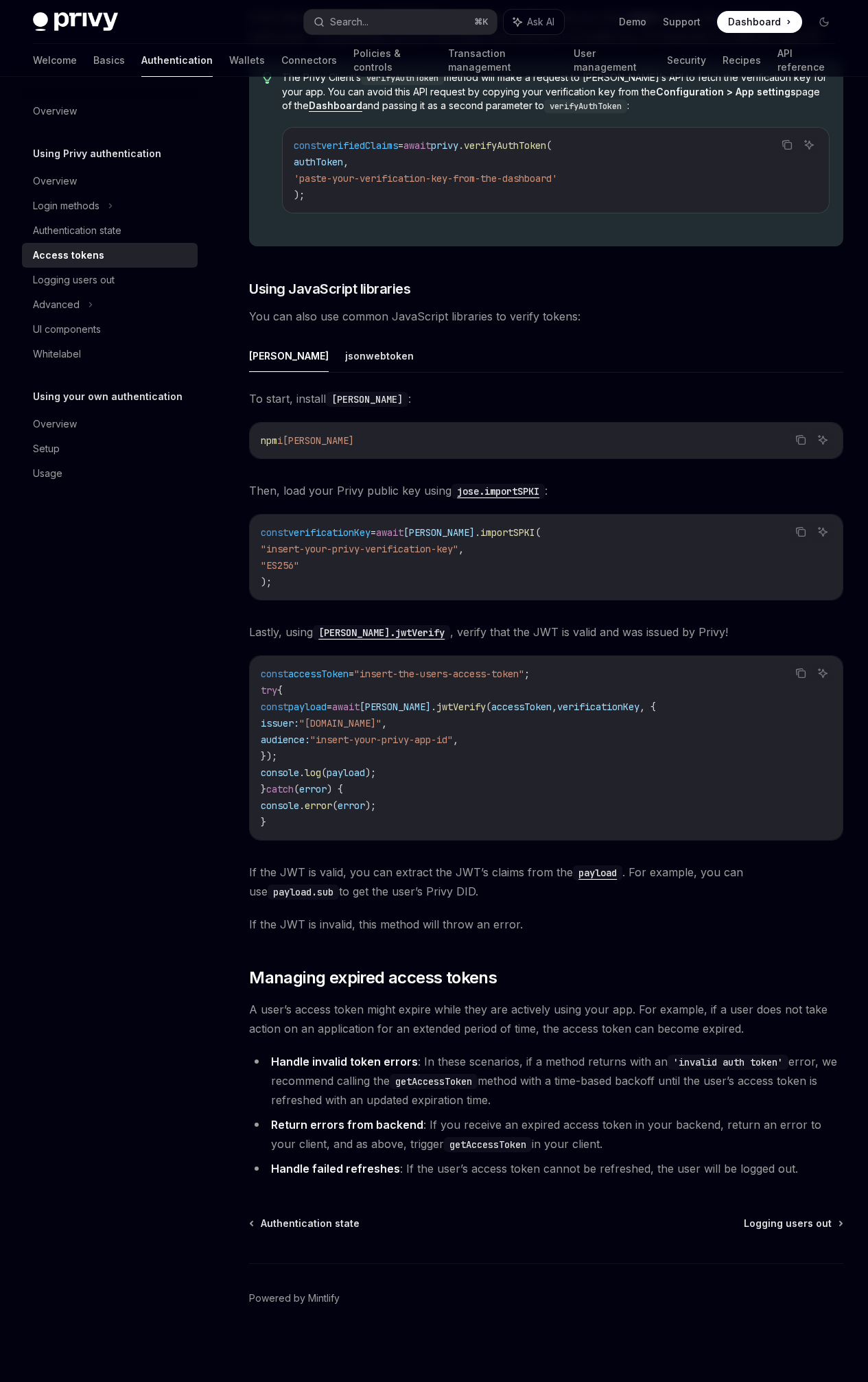
scroll to position [3074, 0]
click at [0, 0] on div "On this page Access token format Sending the access token Accessing the token f…" at bounding box center [0, 0] width 0 height 0
click at [550, 811] on code "const accessToken = "insert-the-users-access-token" ; try { const payload = awa…" at bounding box center [546, 748] width 571 height 165
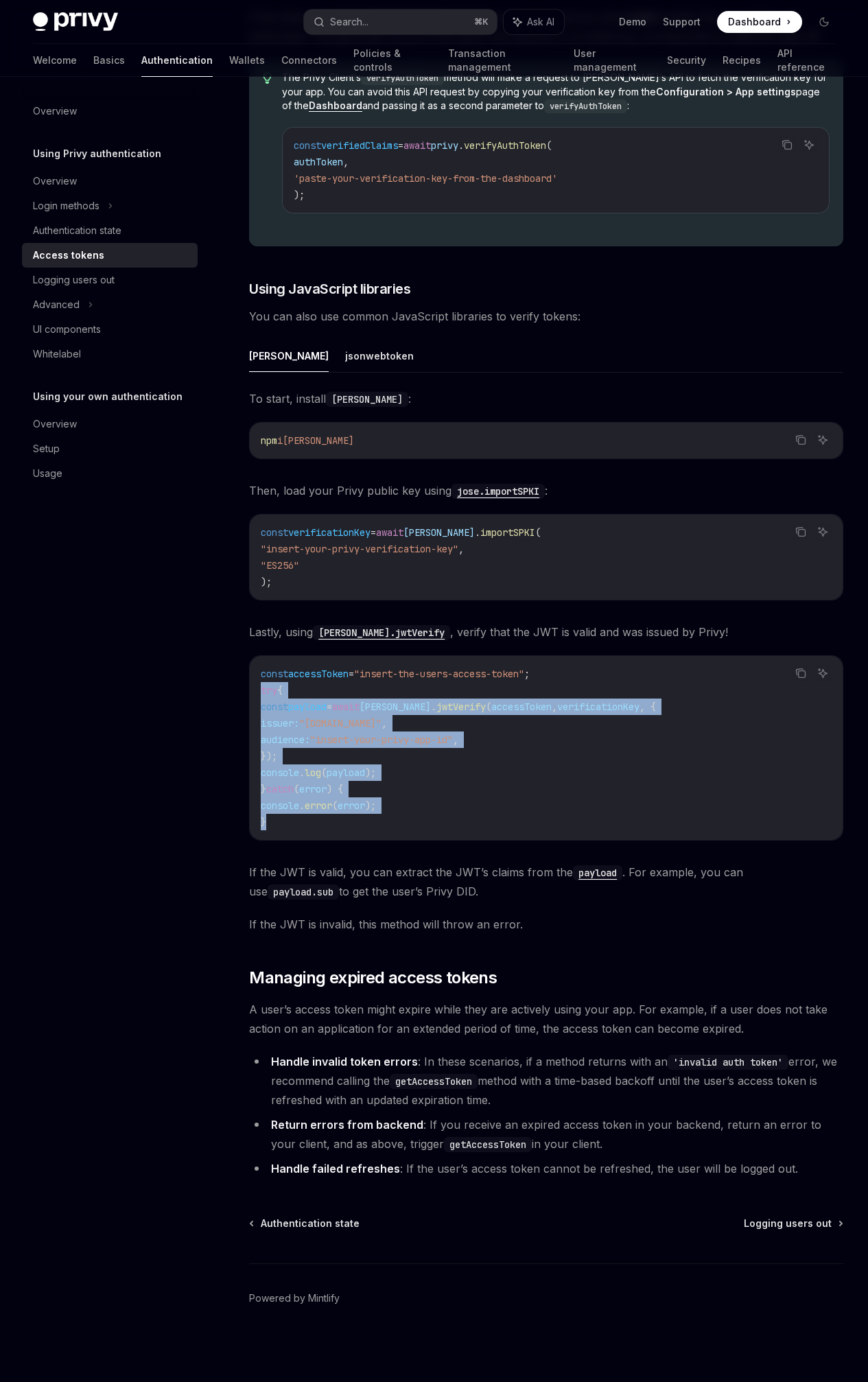
drag, startPoint x: 287, startPoint y: 843, endPoint x: 235, endPoint y: 711, distance: 141.9
copy code "try { const payload = [PERSON_NAME] . jwtVerify ( accessToken , verificationKey…"
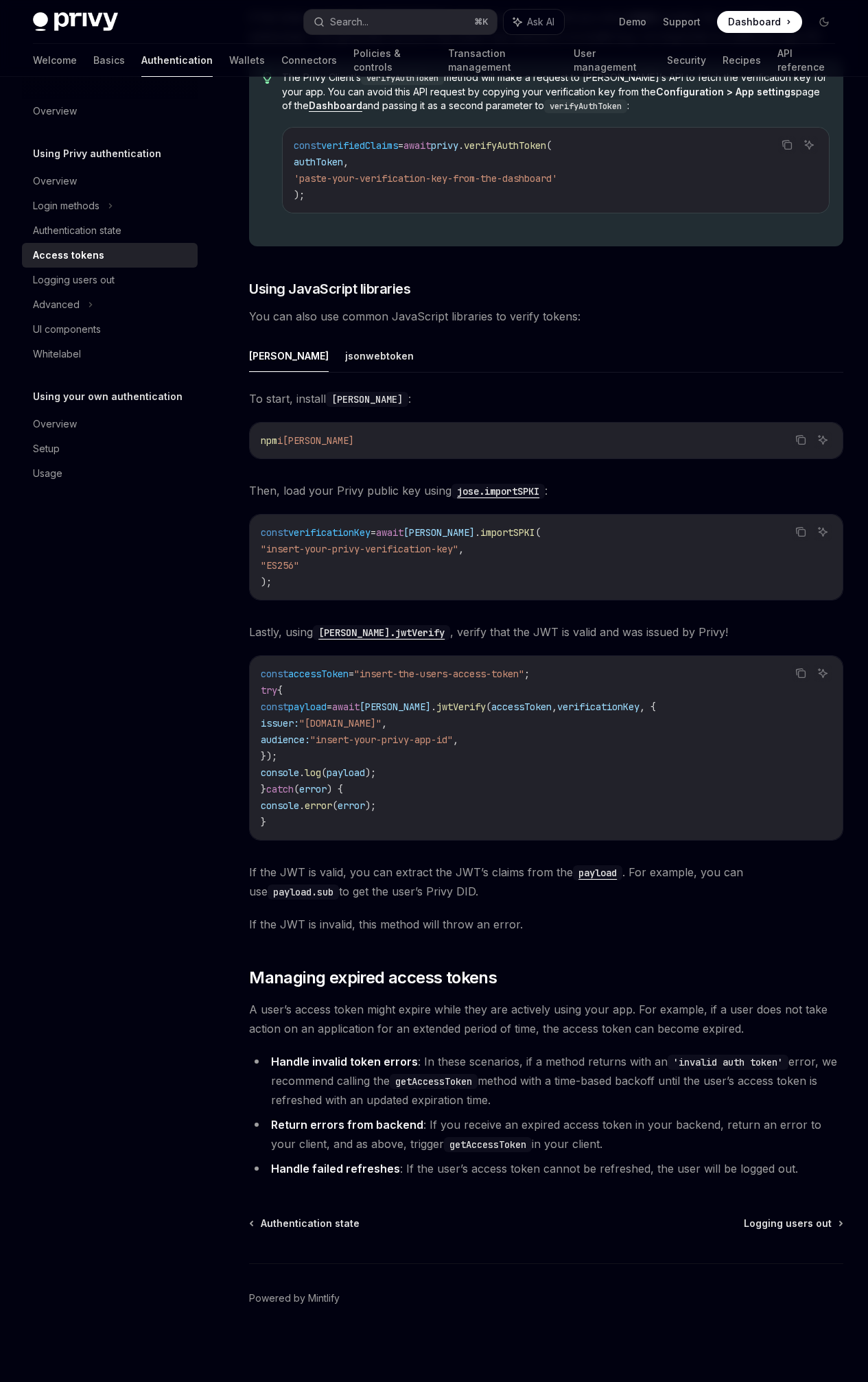
click at [485, 934] on div "To start, install [PERSON_NAME] : Copy Ask AI npm i [PERSON_NAME] Then, load yo…" at bounding box center [546, 662] width 594 height 545
click at [190, 702] on div "Overview Using Privy authentication Overview Login methods Authentication state…" at bounding box center [121, 729] width 197 height 1305
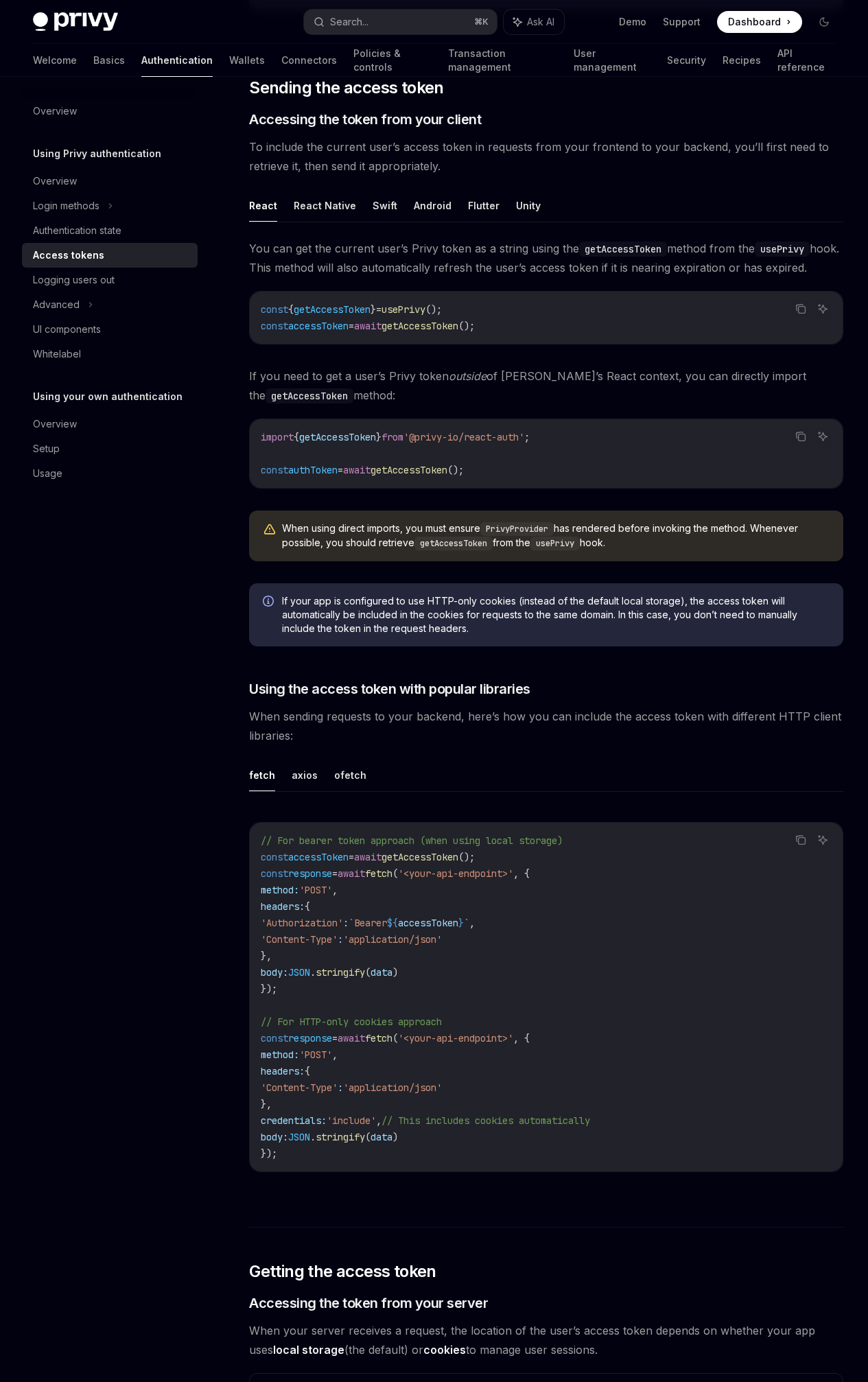
scroll to position [537, 0]
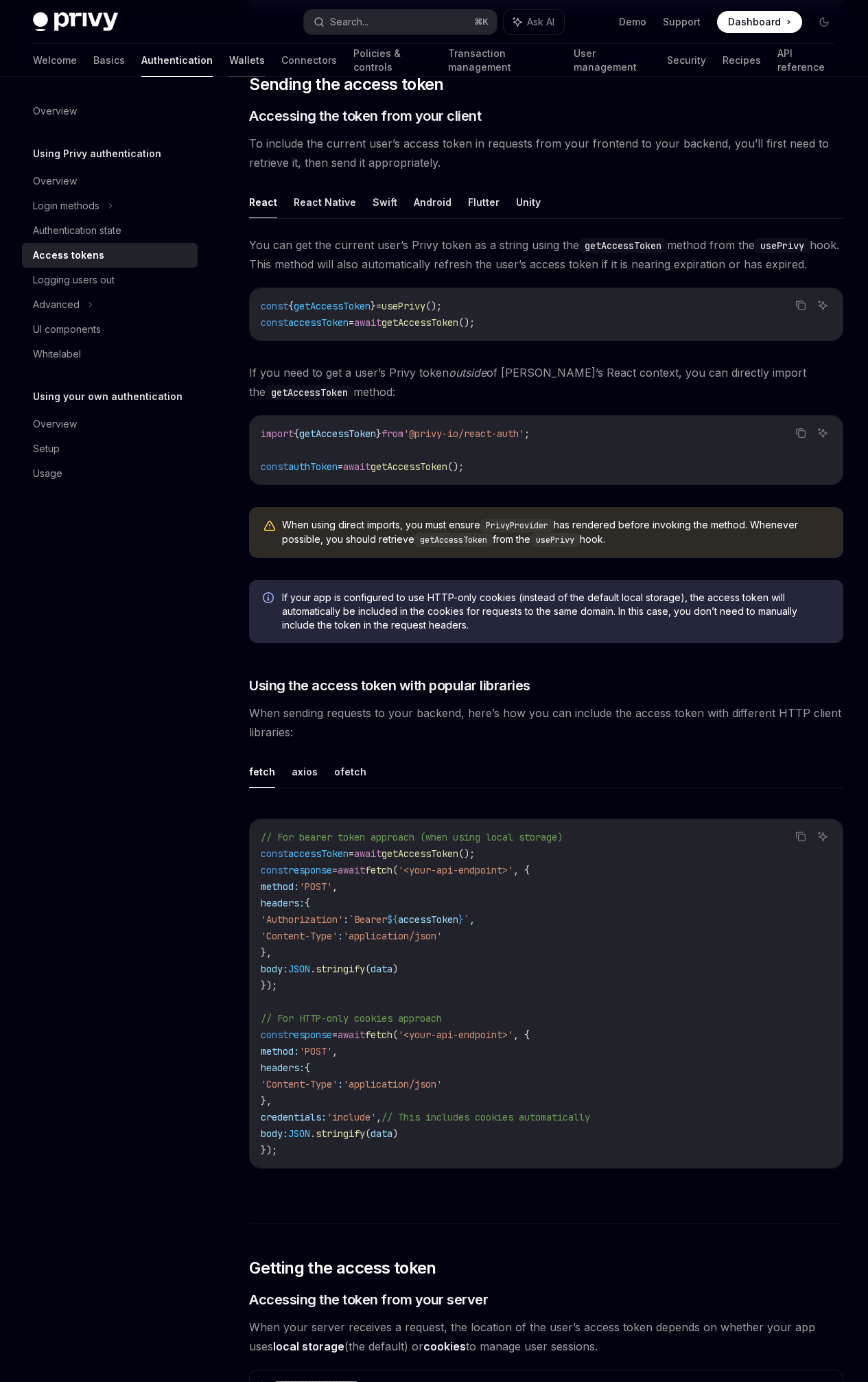
click at [229, 49] on link "Wallets" at bounding box center [247, 60] width 35 height 33
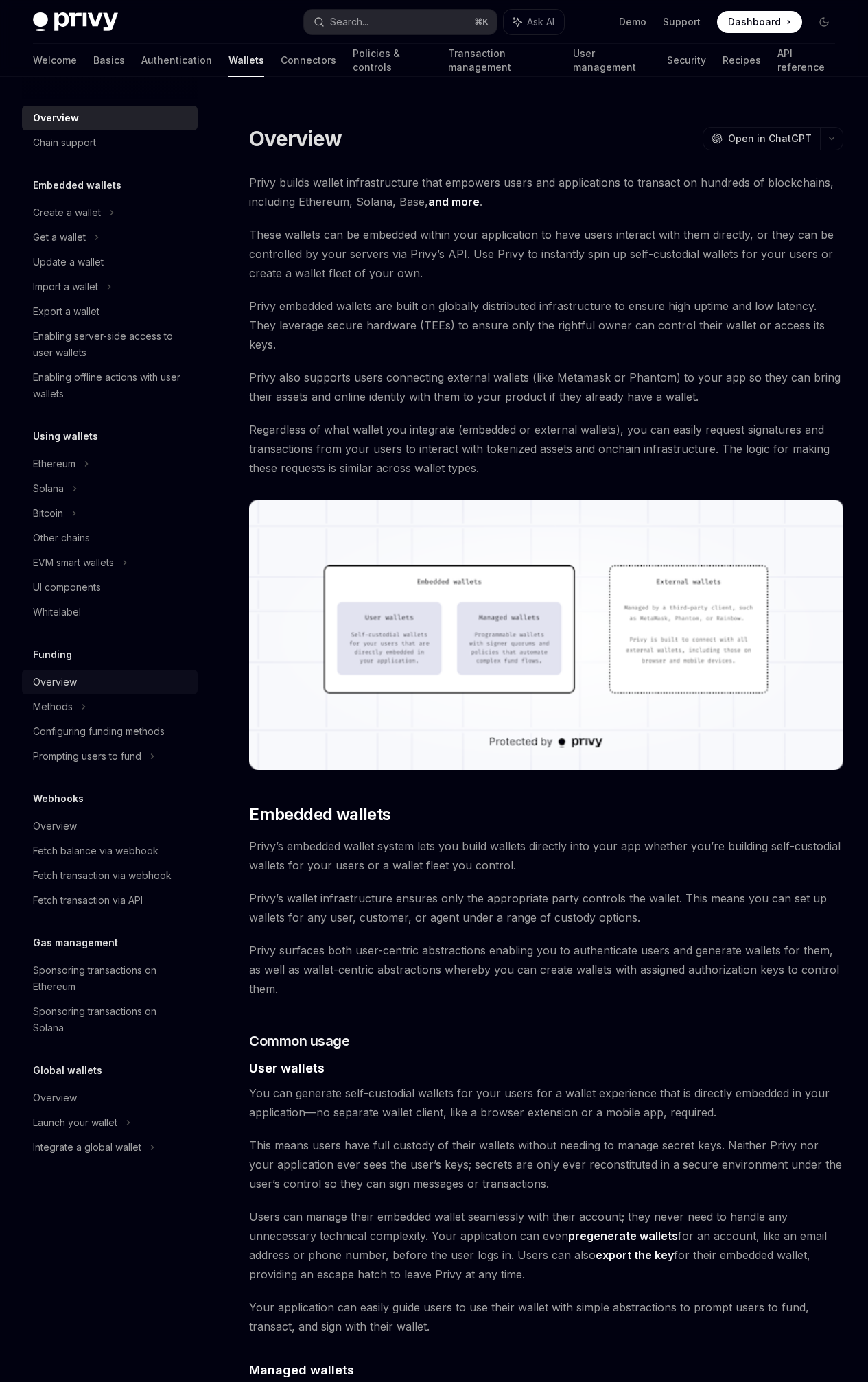
click at [111, 679] on div "Overview" at bounding box center [111, 681] width 156 height 16
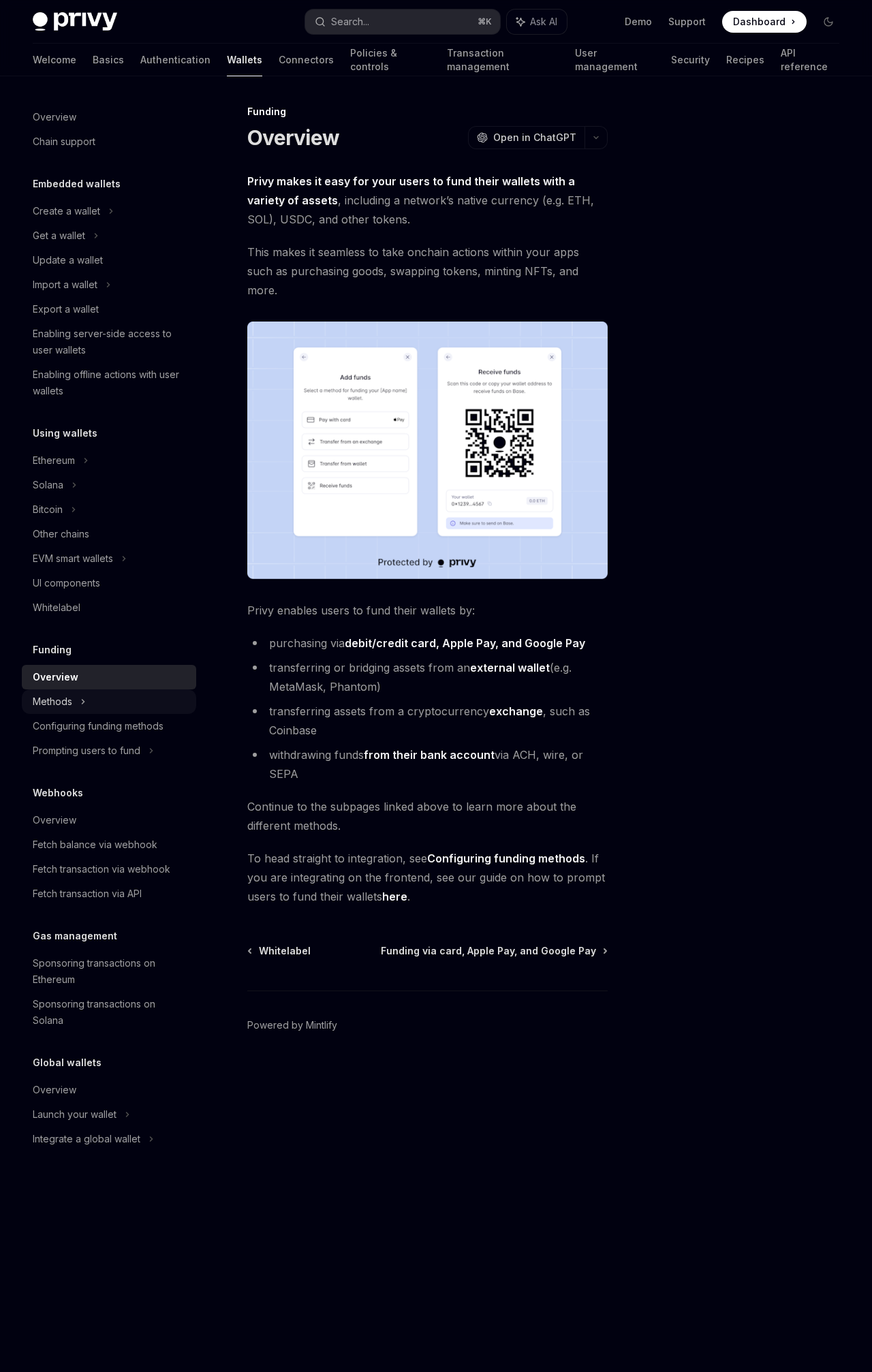
click at [113, 699] on div "Methods" at bounding box center [109, 701] width 174 height 25
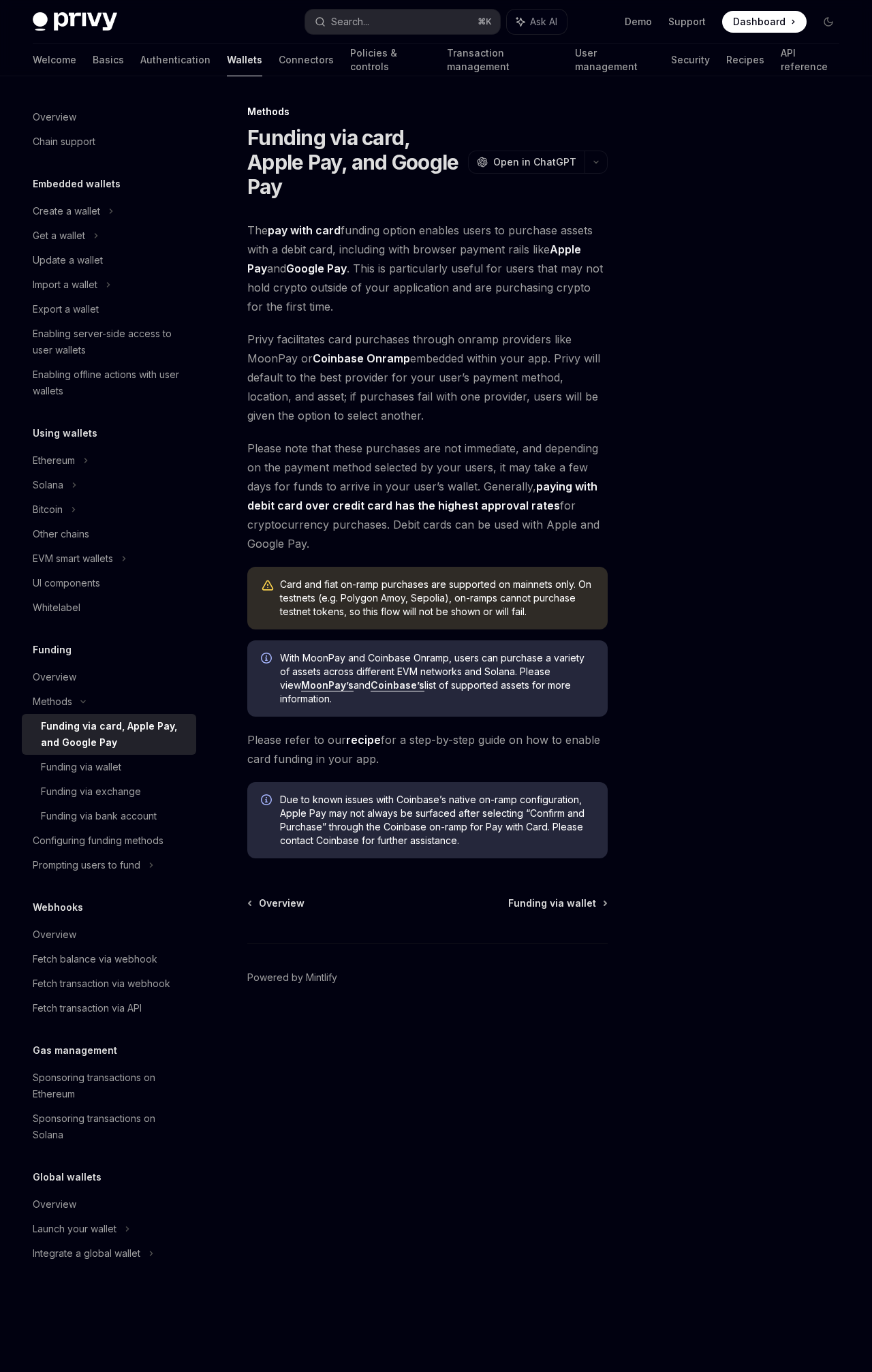
click at [359, 742] on link "recipe" at bounding box center [363, 740] width 35 height 14
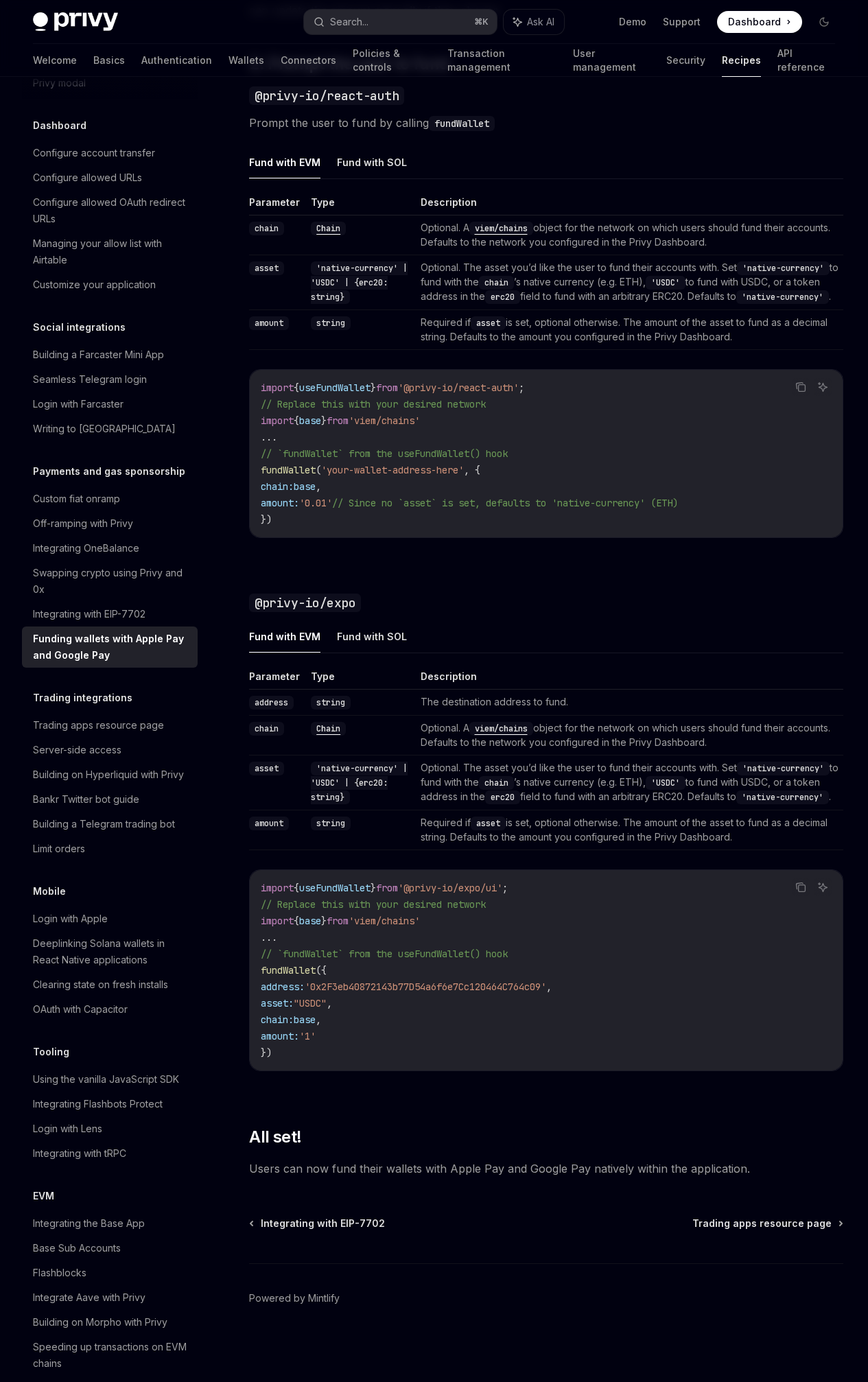
scroll to position [1210, 0]
click at [604, 647] on div "Payments and gas sponsorship Funding wallets with Apple Pay and Google Pay Open…" at bounding box center [417, 255] width 857 height 2254
click at [517, 669] on th "Description" at bounding box center [630, 679] width 429 height 20
click at [128, 532] on div "Off-ramping with Privy" at bounding box center [82, 523] width 100 height 16
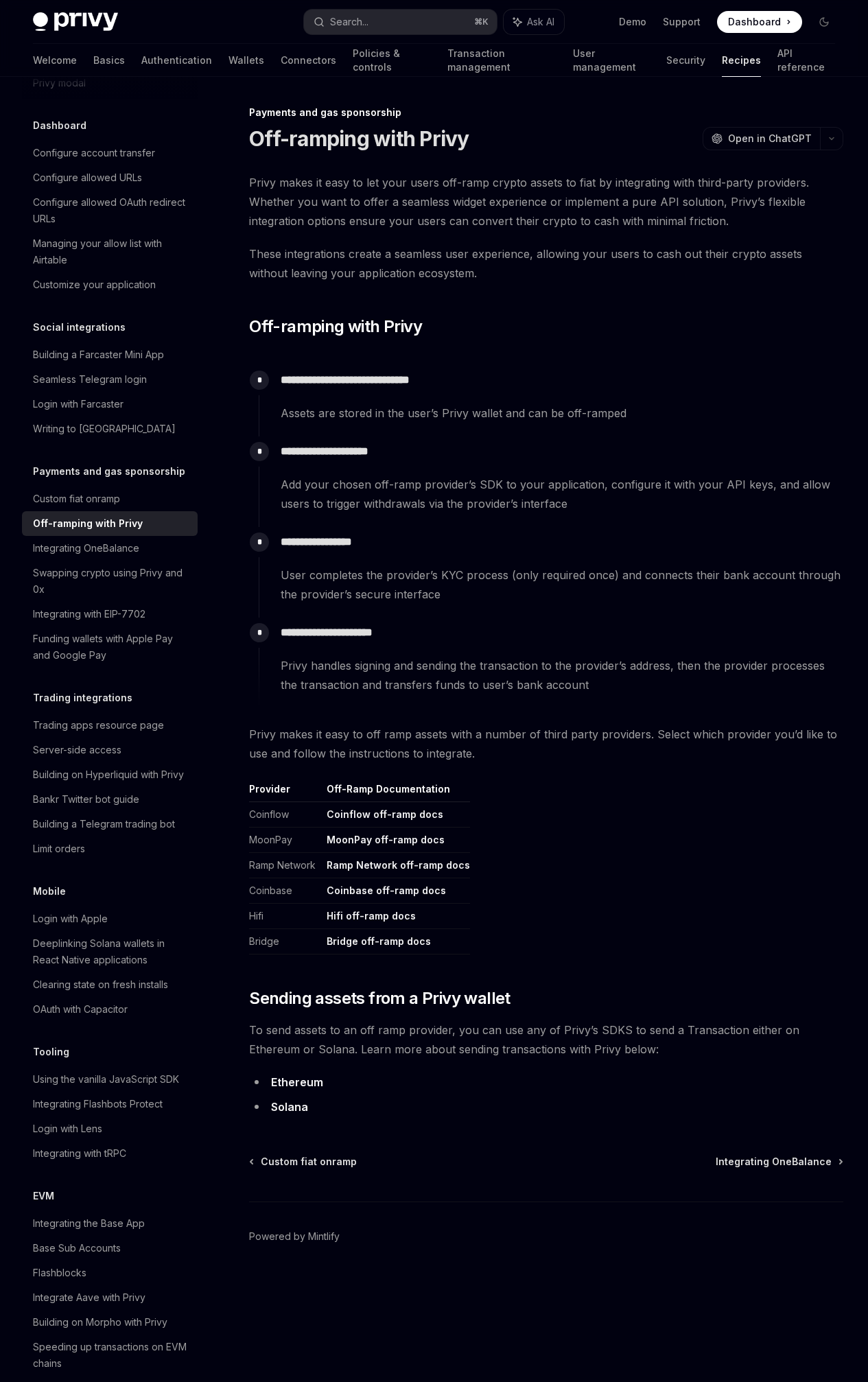
click at [116, 536] on link "Off-ramping with Privy" at bounding box center [109, 523] width 175 height 25
click at [116, 507] on div "Custom fiat onramp" at bounding box center [76, 498] width 87 height 16
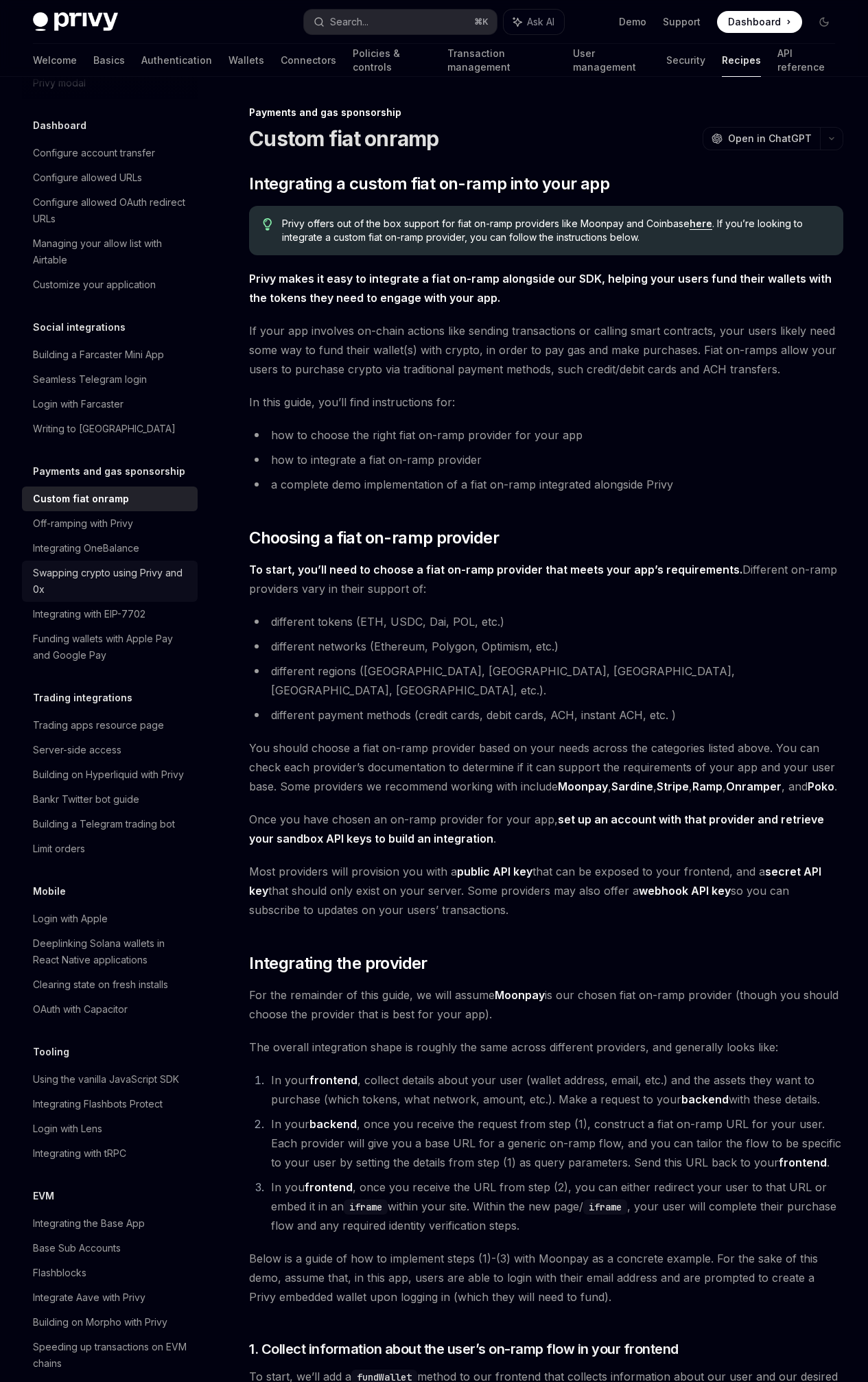
click at [145, 598] on div "Swapping crypto using Privy and 0x" at bounding box center [111, 581] width 156 height 33
type textarea "*"
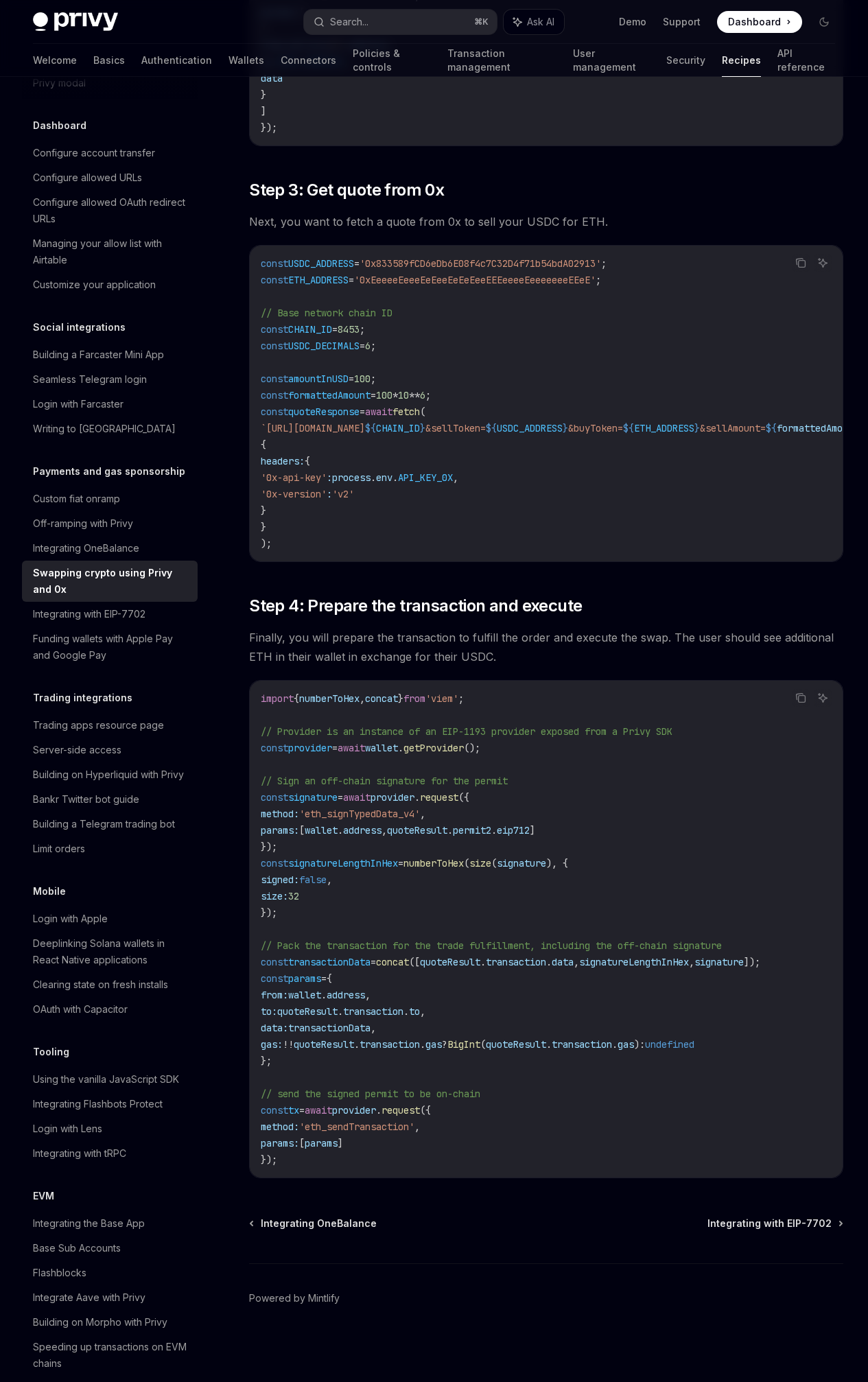
scroll to position [1104, 0]
click at [0, 0] on div "On this page Step 1: Register with 0x and retrieve API keys Step 2: Approve the…" at bounding box center [0, 0] width 0 height 0
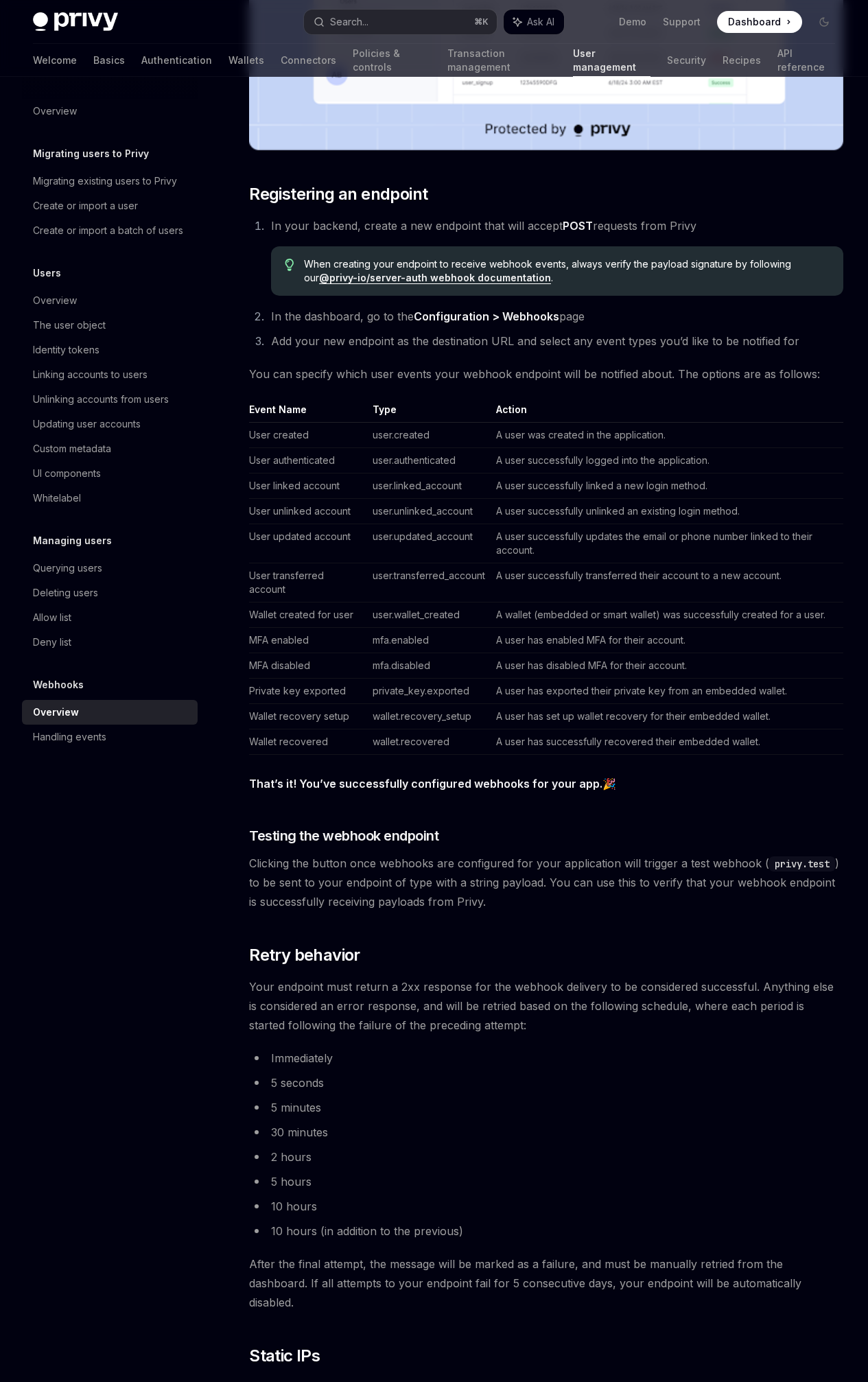
scroll to position [482, 0]
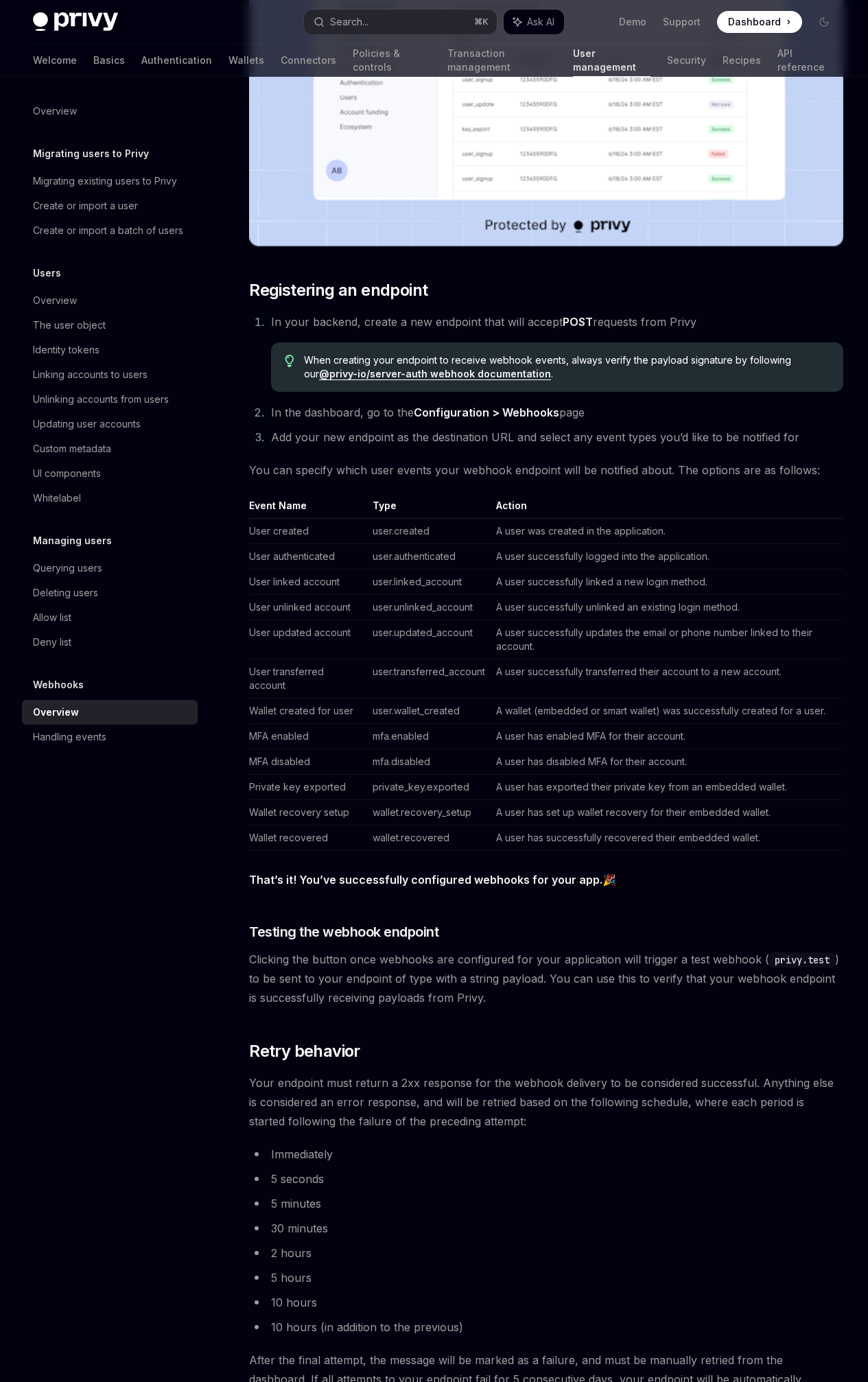
click at [0, 0] on div "On this page Registering an endpoint Testing the webhook endpoint Retry behavio…" at bounding box center [0, 0] width 0 height 0
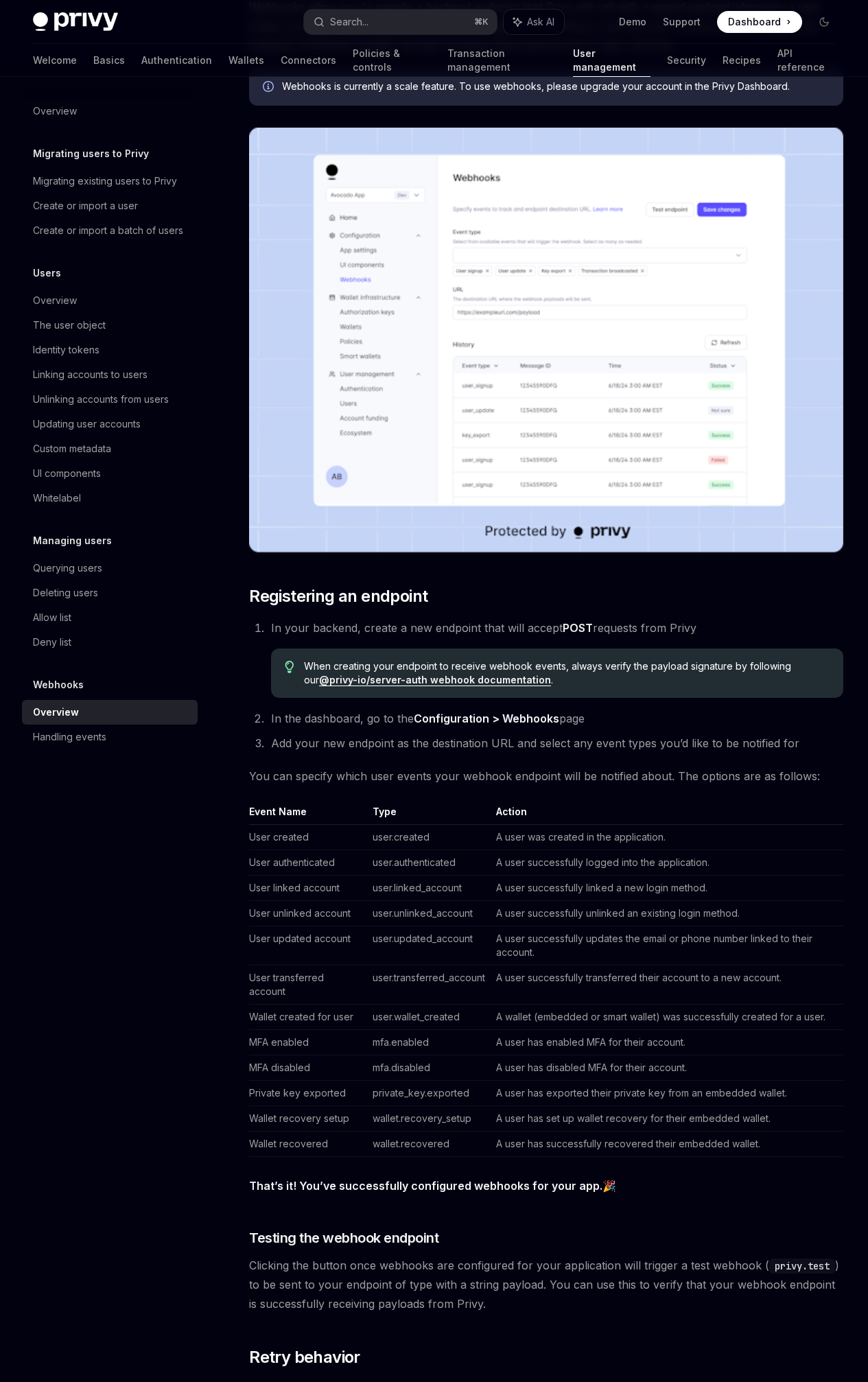
click at [413, 674] on link "@privy-io/server-auth webhook documentation" at bounding box center [435, 679] width 232 height 12
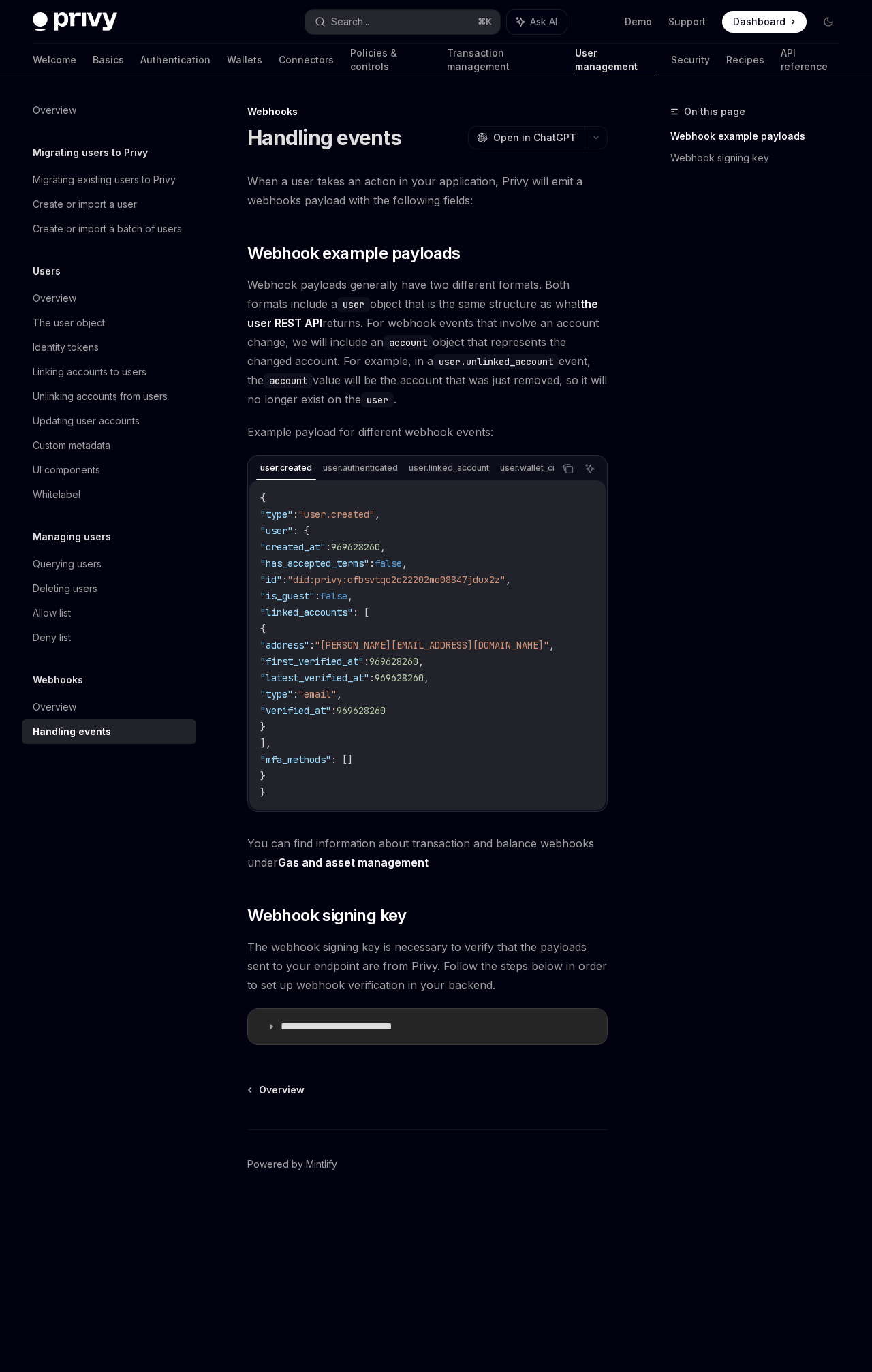
click at [391, 1044] on summary "**********" at bounding box center [427, 1027] width 359 height 35
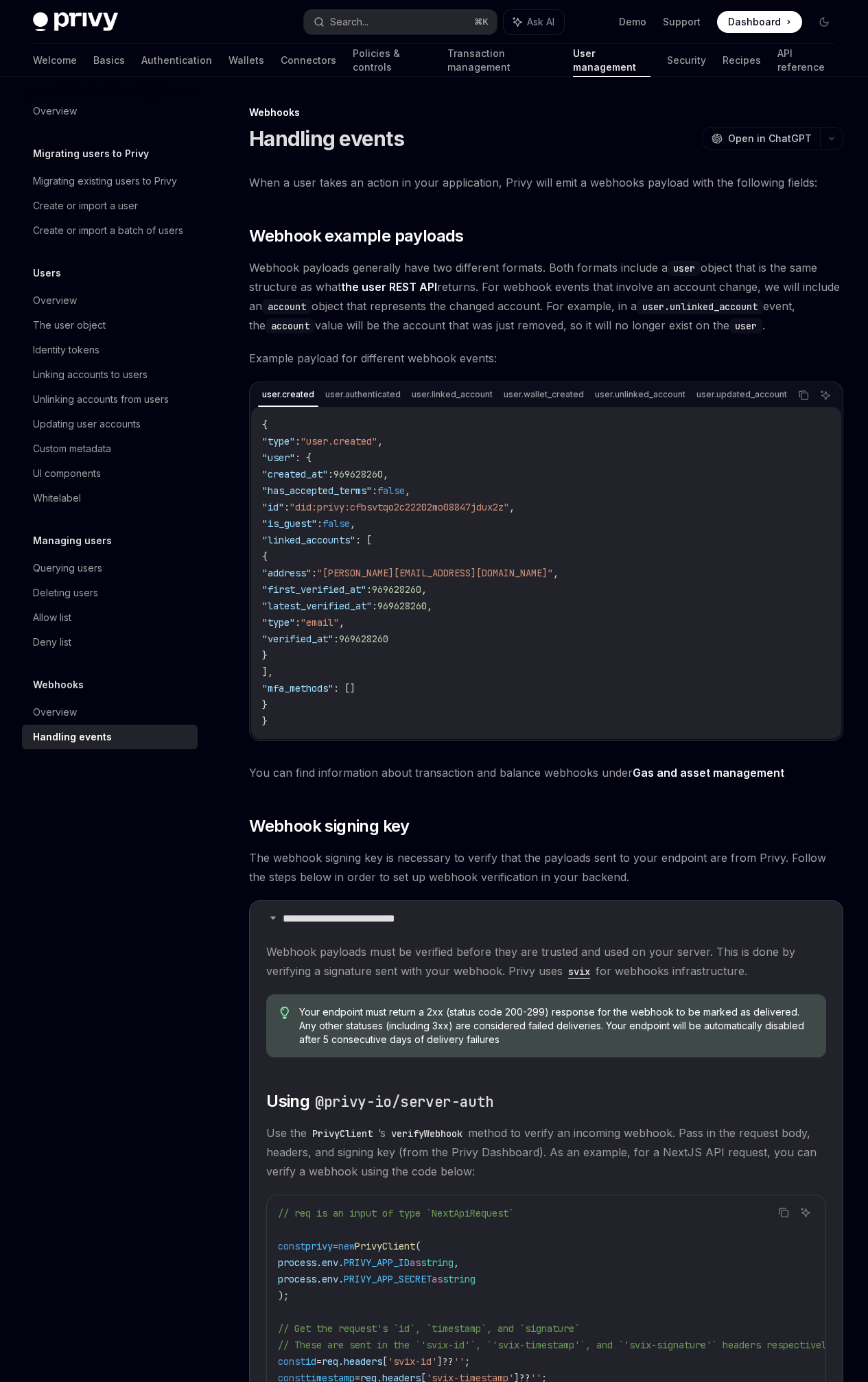
click at [0, 0] on div "On this page Webhook example payloads Webhook signing key" at bounding box center [0, 0] width 0 height 0
click at [134, 479] on div "UI components" at bounding box center [111, 473] width 156 height 16
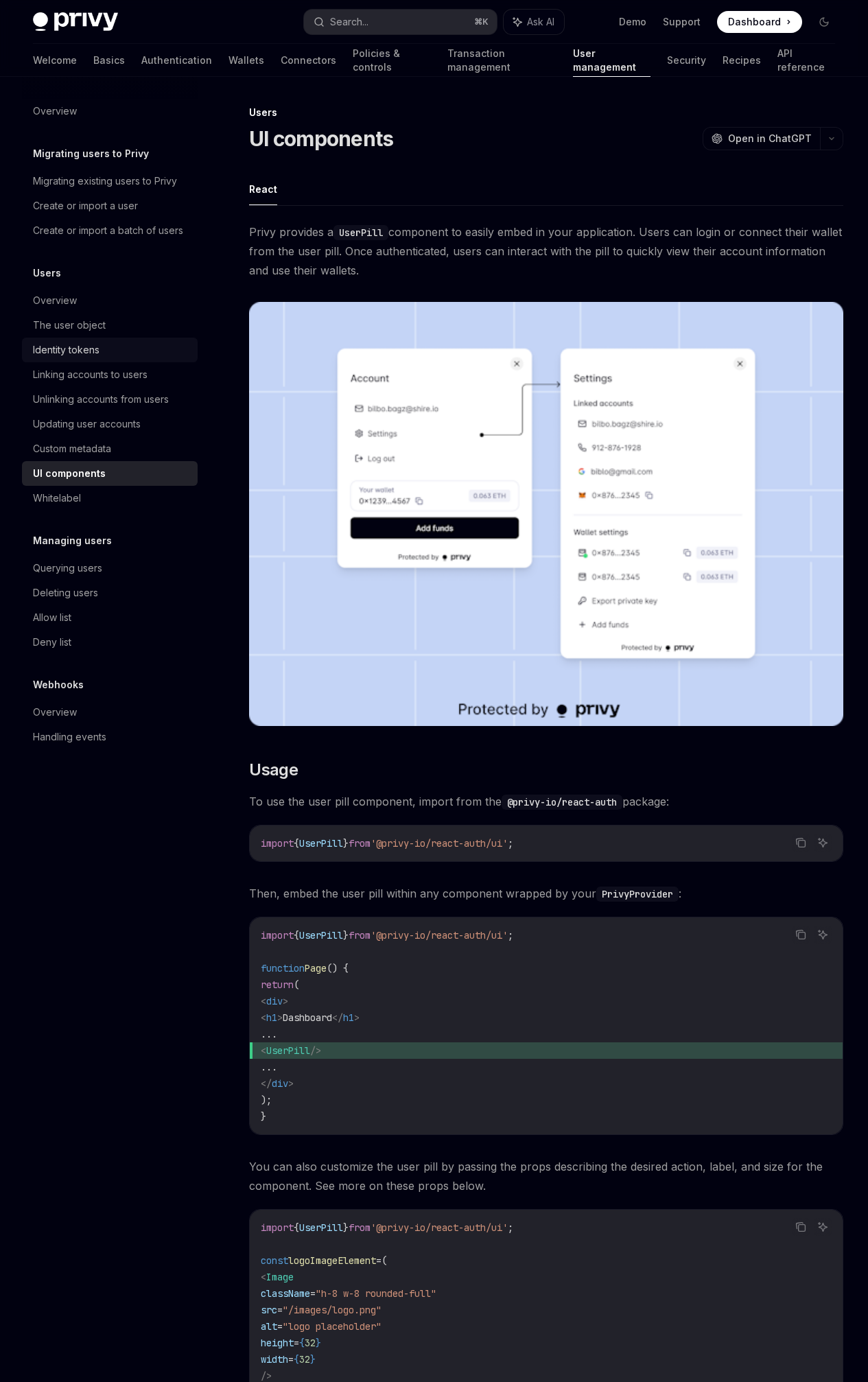
click at [86, 358] on div "Identity tokens" at bounding box center [66, 349] width 67 height 16
type textarea "*"
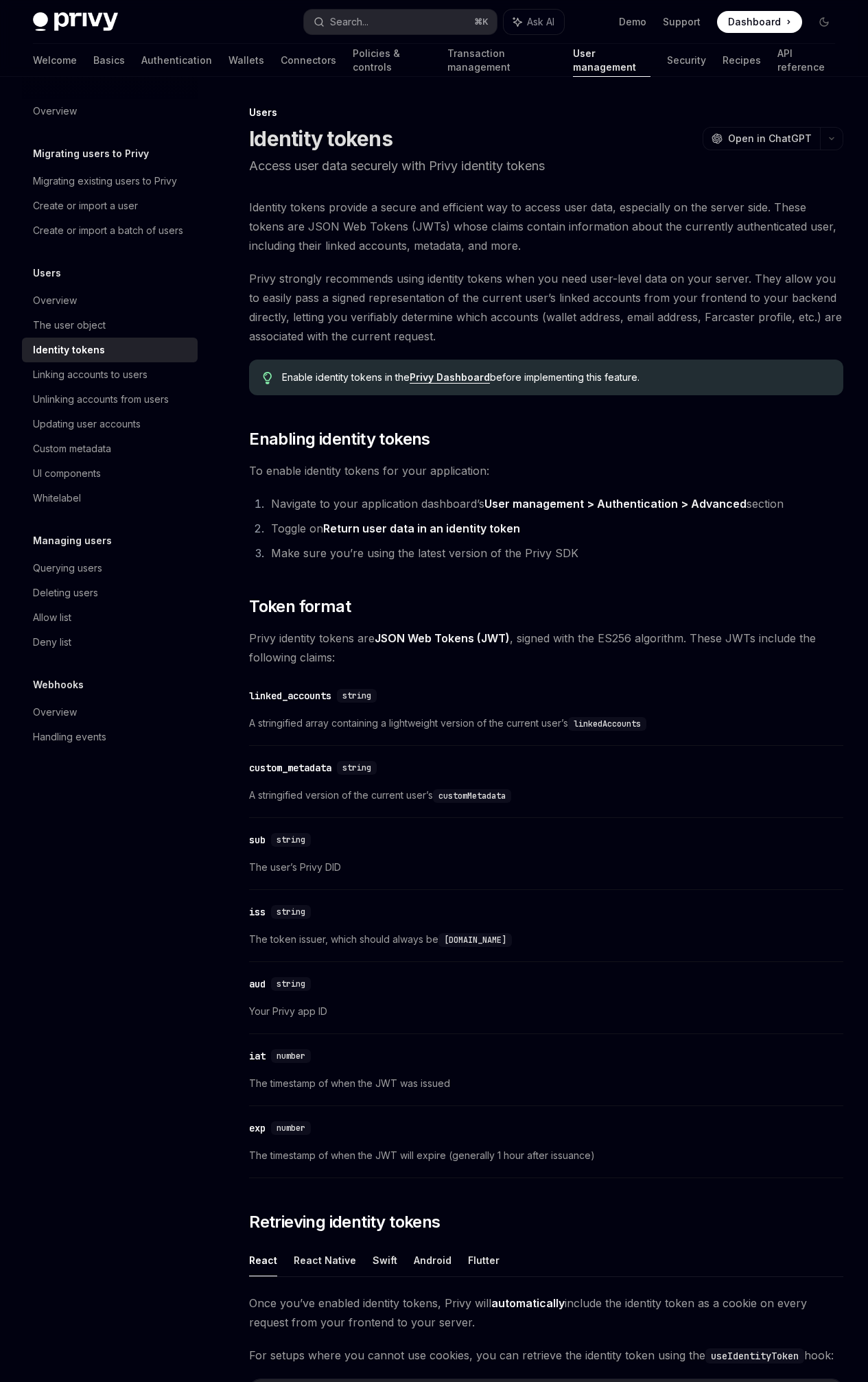
click at [0, 0] on div "On this page Enabling identity tokens Token format Retrieving identity tokens R…" at bounding box center [0, 0] width 0 height 0
click at [413, 256] on span "Identity tokens provide a secure and efficient way to access user data, especia…" at bounding box center [546, 226] width 594 height 57
click at [193, 1168] on div "Overview Migrating users to Privy Migrating existing users to Privy Create or i…" at bounding box center [121, 729] width 197 height 1305
click at [385, 31] on button "Search... ⌘ K" at bounding box center [400, 22] width 193 height 25
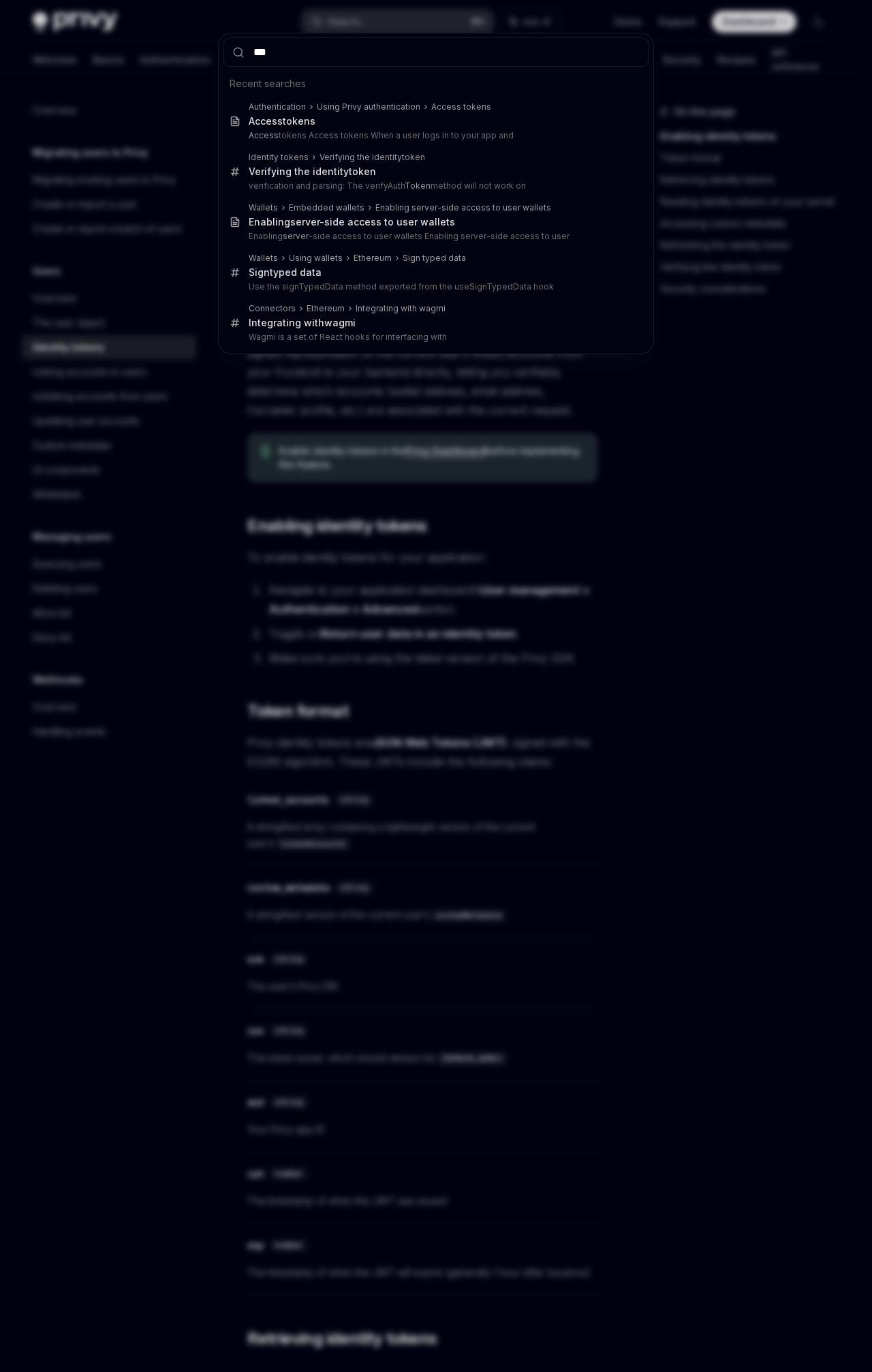
type input "****"
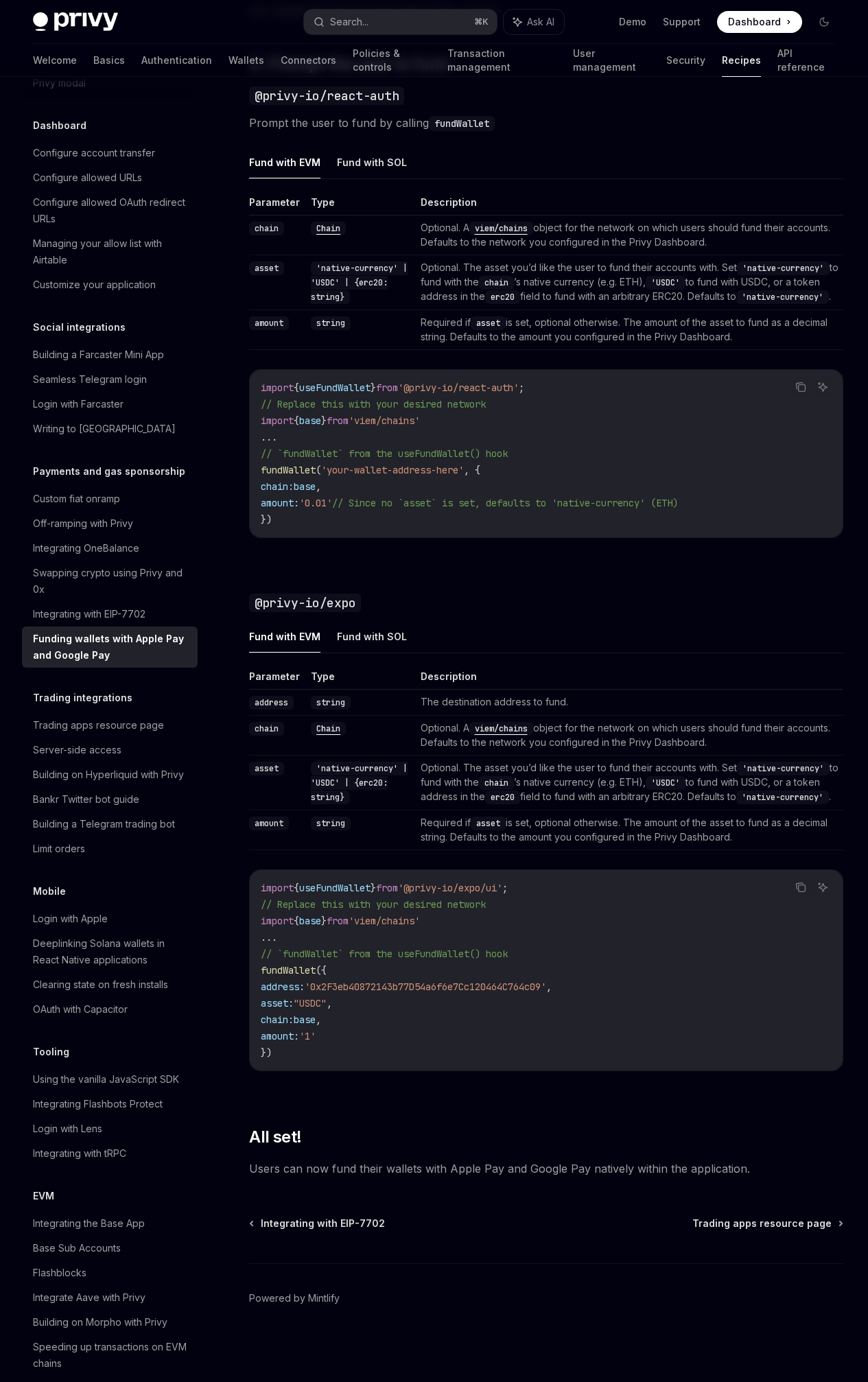
scroll to position [1192, 0]
drag, startPoint x: 532, startPoint y: 547, endPoint x: 507, endPoint y: 549, distance: 25.1
click at [532, 620] on div "Fund with EVM Fund with SOL Parameter Type Description address string The desti…" at bounding box center [546, 857] width 594 height 473
click at [155, 556] on div "Integrating OneBalance" at bounding box center [111, 548] width 156 height 16
type textarea "*"
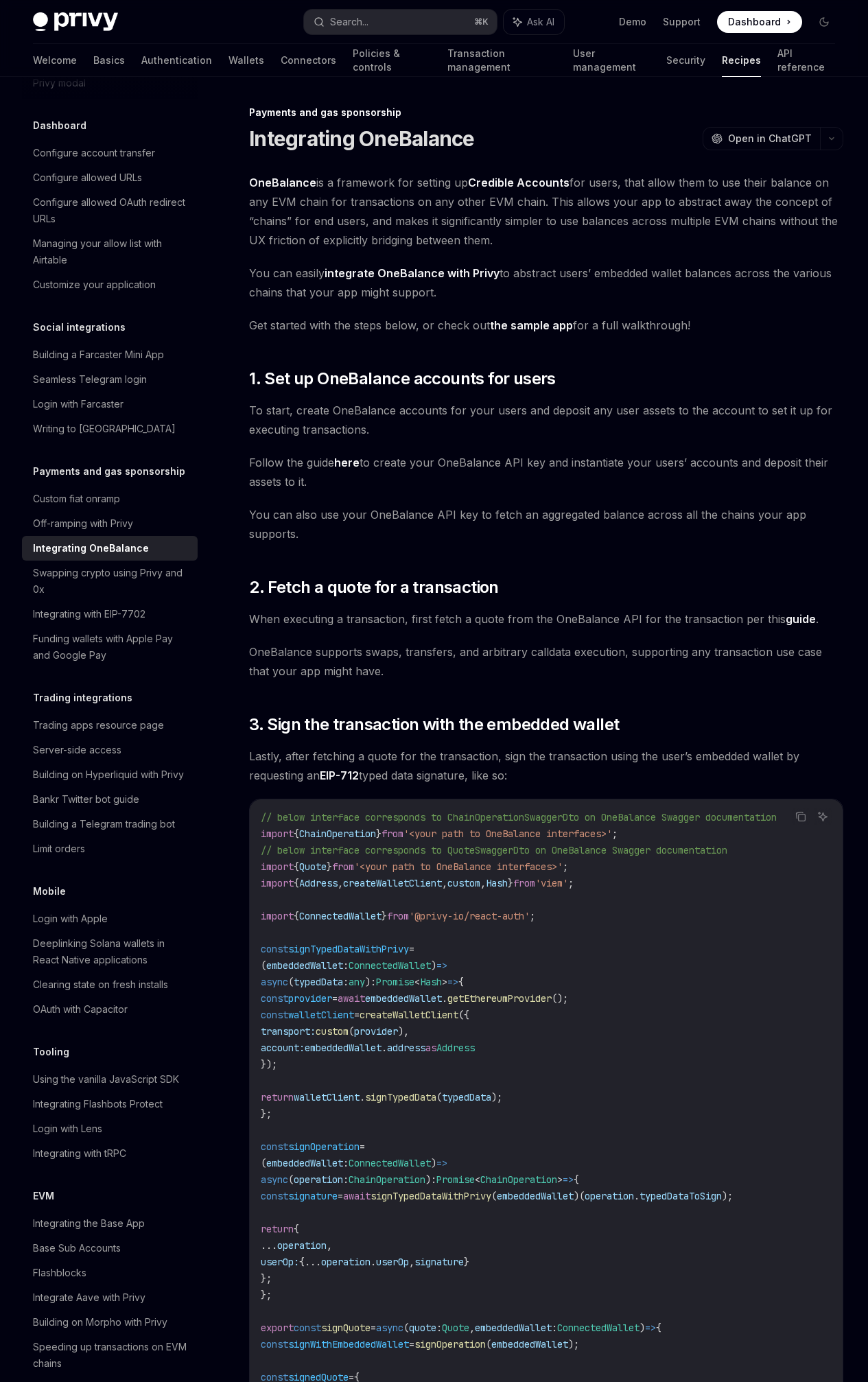
click at [368, 302] on span "You can easily integrate OneBalance with Privy to abstract users’ embedded wall…" at bounding box center [546, 283] width 594 height 38
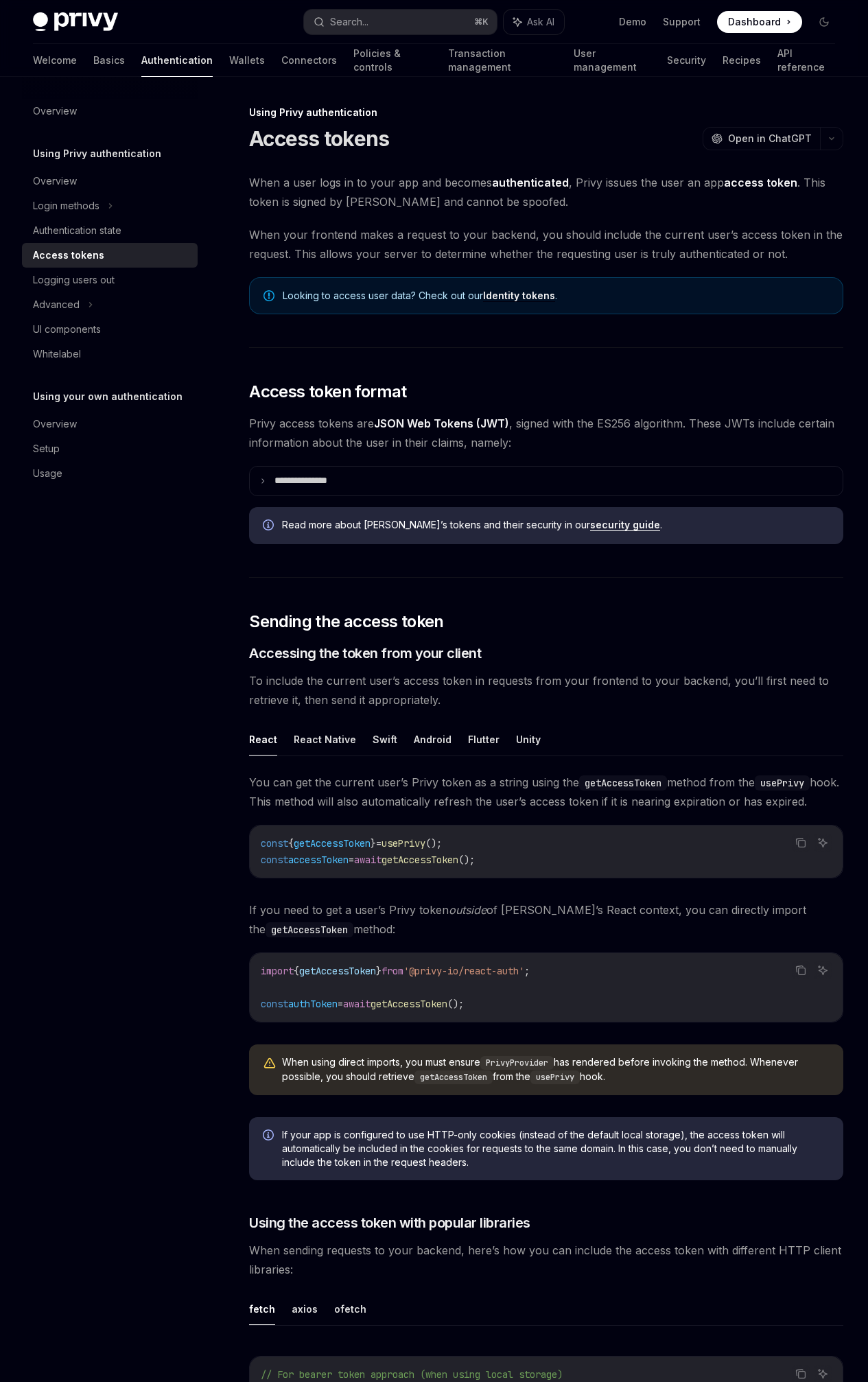
scroll to position [2639, 0]
